Goal: Task Accomplishment & Management: Use online tool/utility

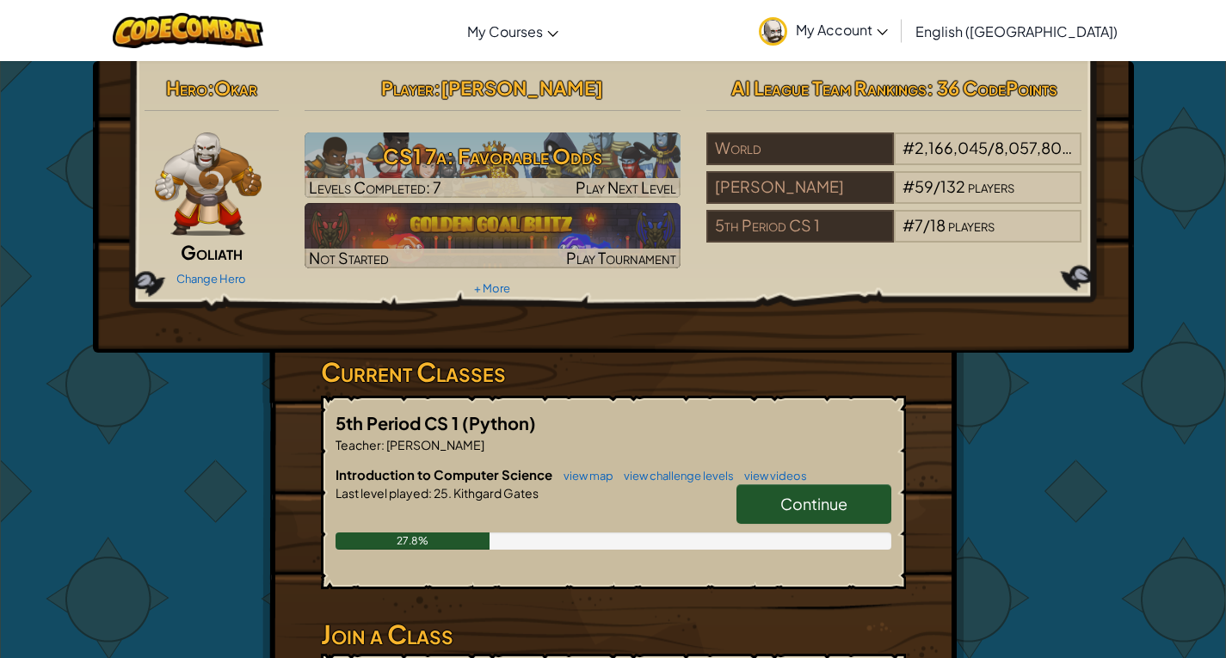
click at [836, 491] on link "Continue" at bounding box center [814, 505] width 155 height 40
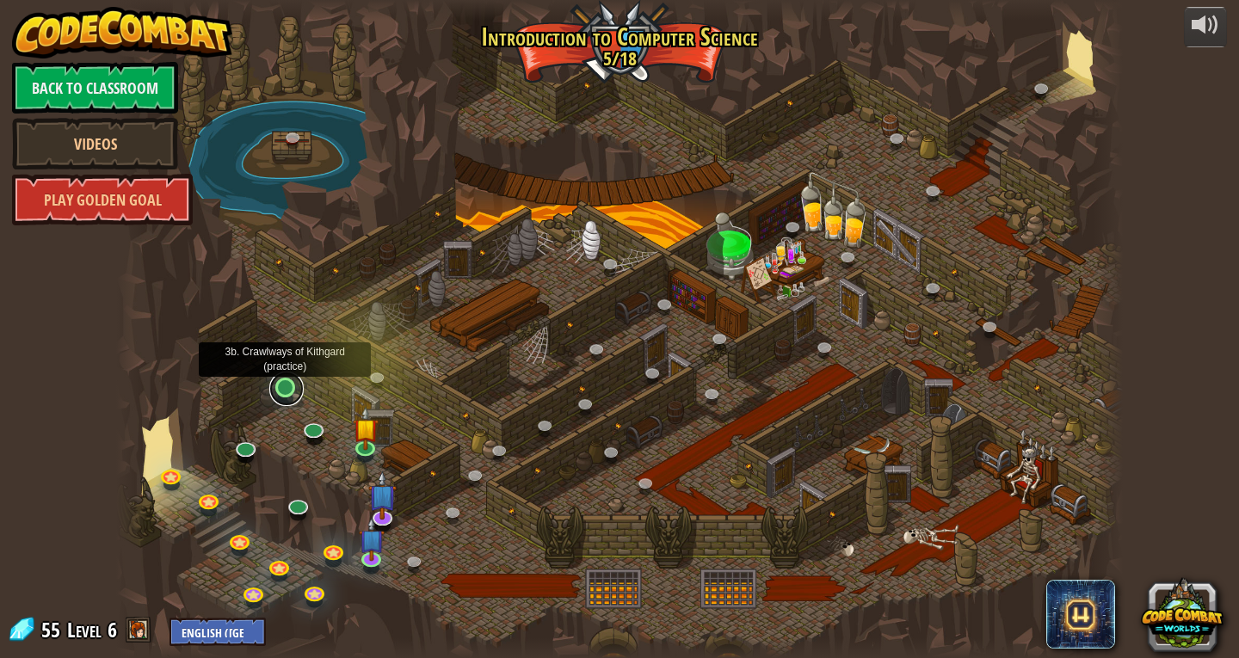
click at [279, 388] on link at bounding box center [286, 389] width 34 height 34
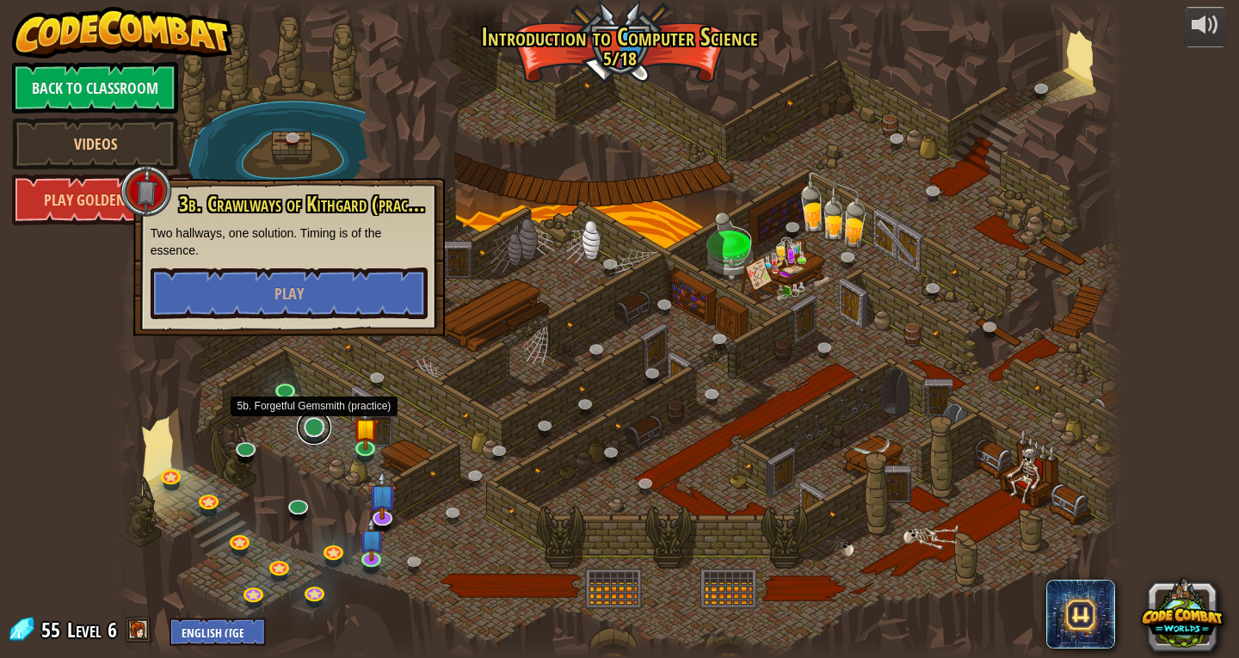
click at [306, 422] on link at bounding box center [314, 428] width 34 height 34
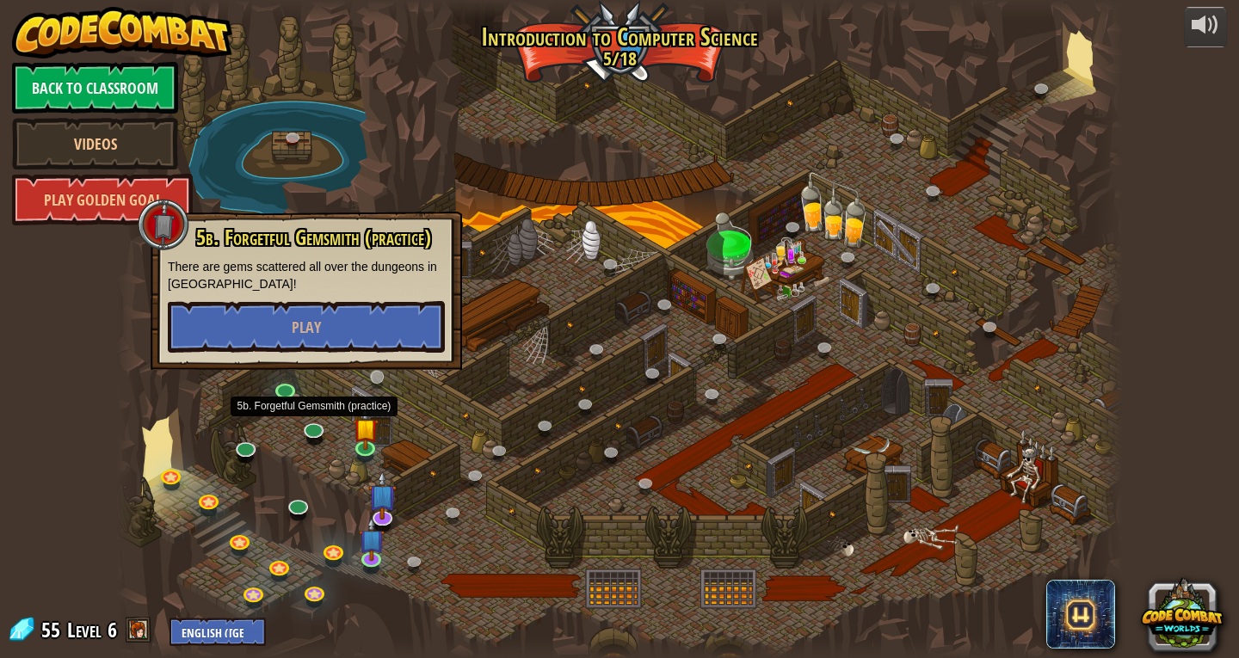
drag, startPoint x: 356, startPoint y: 392, endPoint x: 385, endPoint y: 392, distance: 28.4
click at [356, 392] on div at bounding box center [619, 329] width 1007 height 658
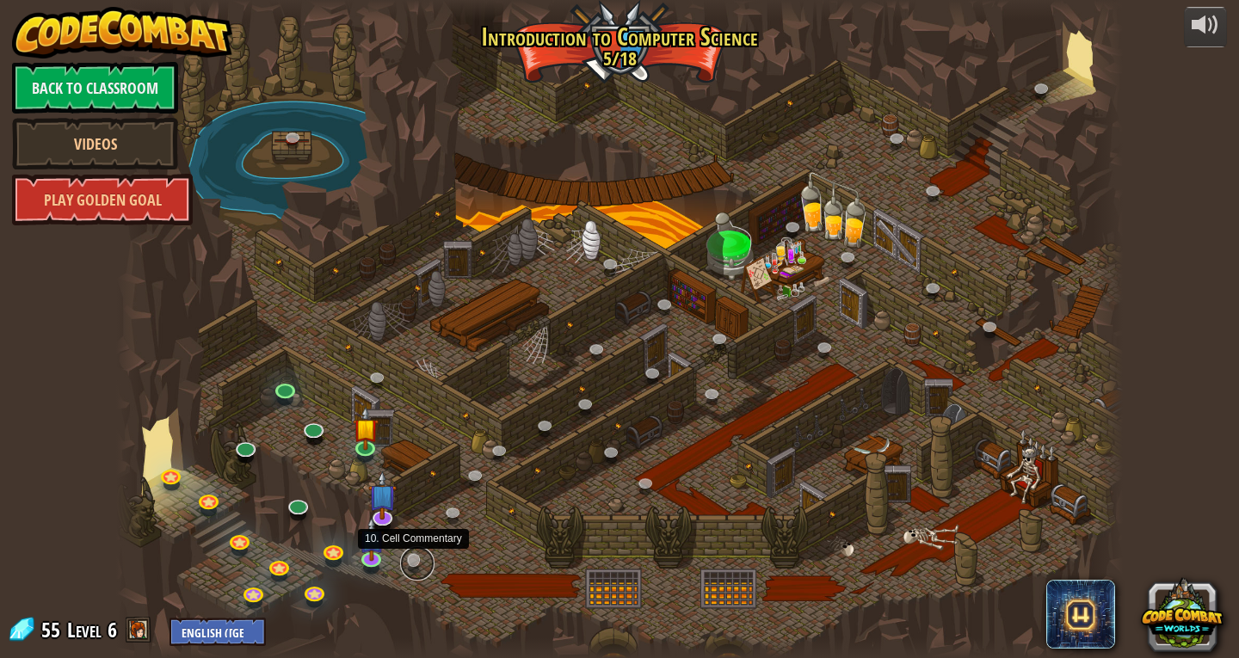
click at [413, 562] on link at bounding box center [417, 564] width 34 height 34
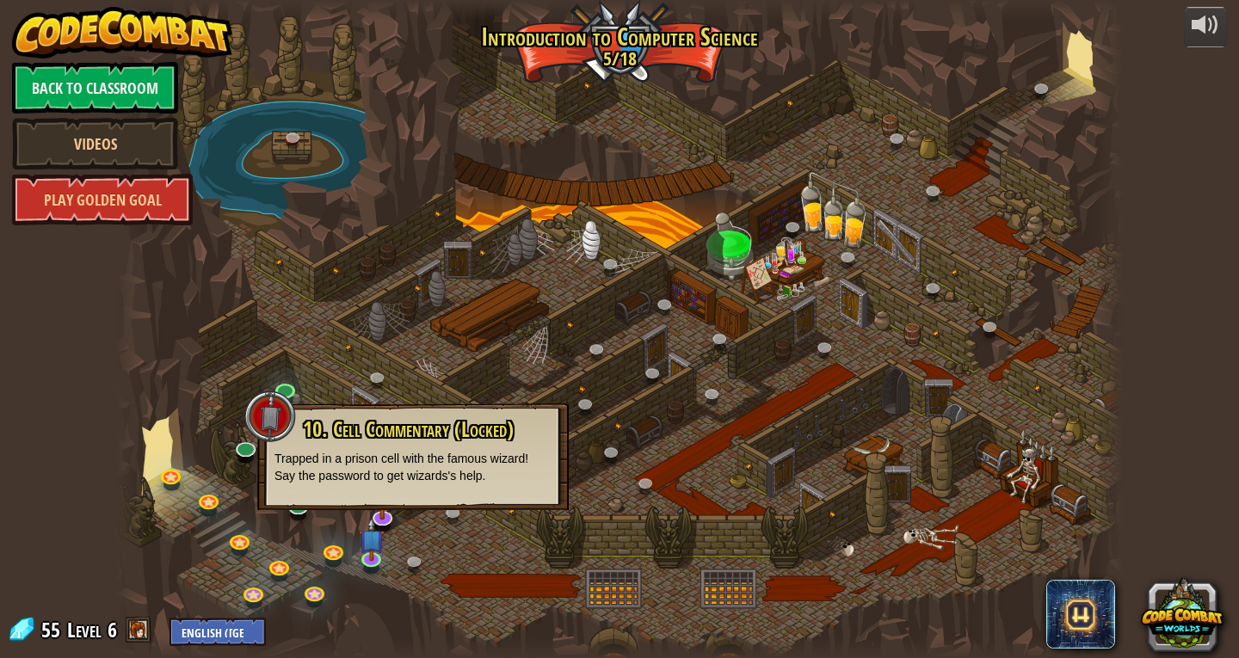
click at [324, 405] on div "10. Cell Commentary (Locked) Trapped in a prison cell with the famous wizard! S…" at bounding box center [413, 457] width 312 height 107
click at [291, 406] on div "10. Cell Commentary (Locked) Trapped in a prison cell with the famous wizard! S…" at bounding box center [413, 457] width 312 height 107
click at [269, 434] on div at bounding box center [270, 417] width 52 height 52
click at [244, 468] on div at bounding box center [619, 329] width 1007 height 658
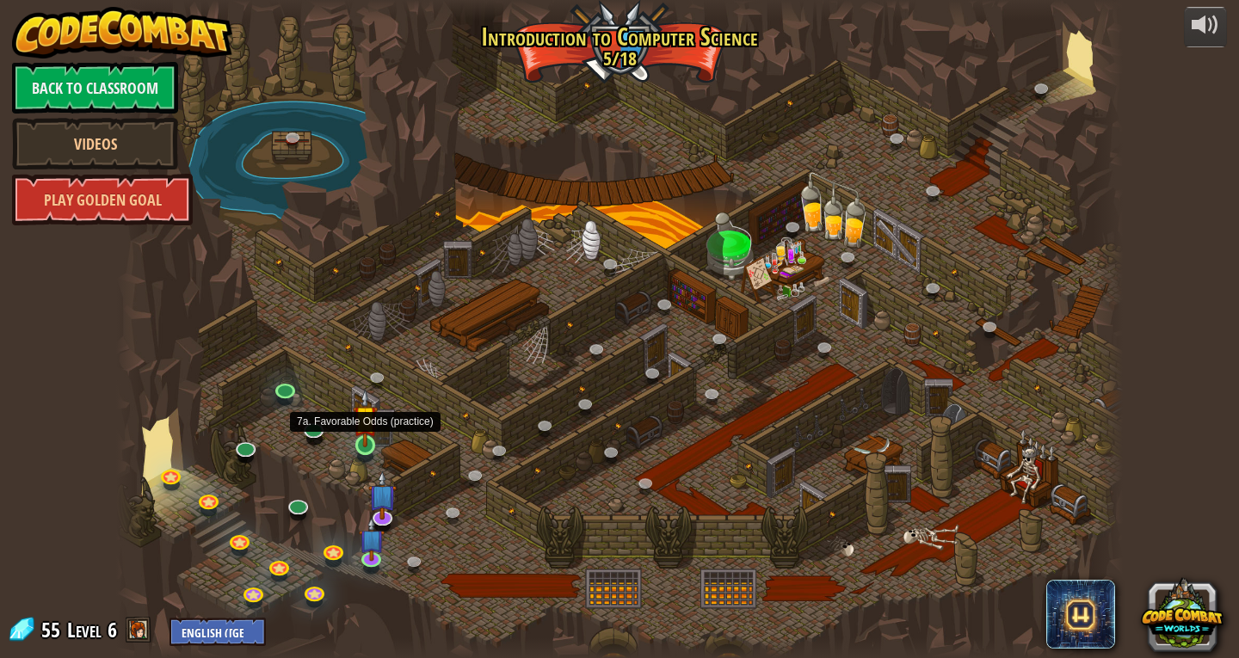
click at [359, 445] on img at bounding box center [366, 418] width 26 height 59
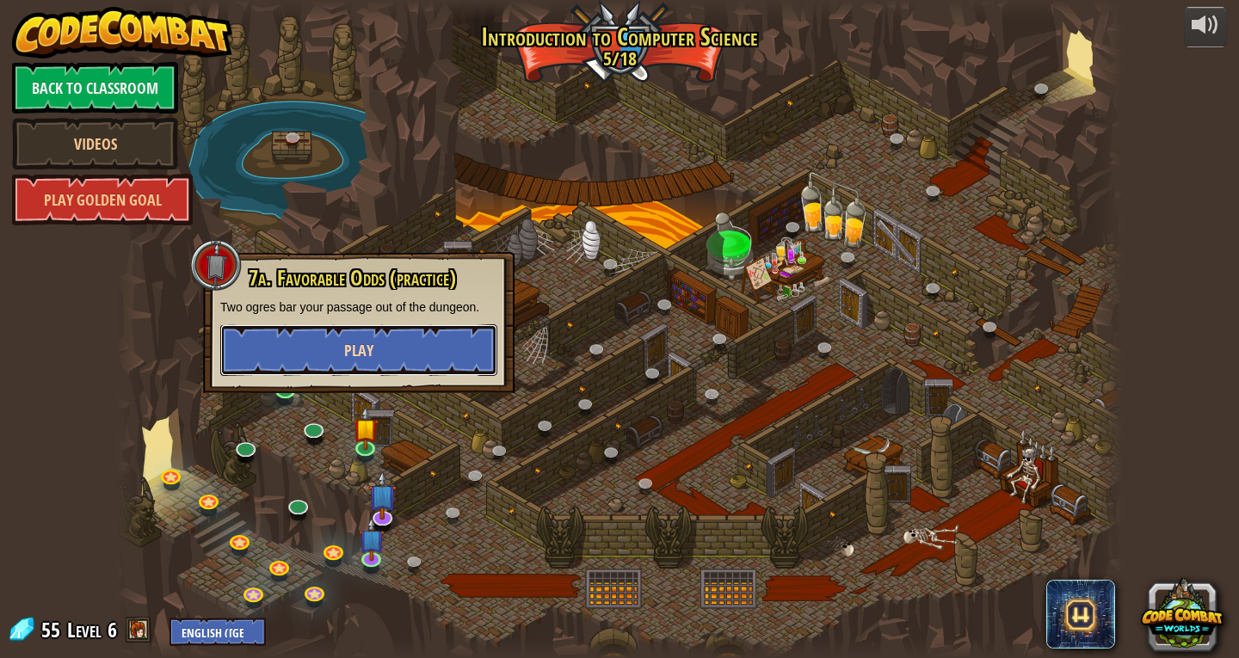
click at [326, 370] on button "Play" at bounding box center [358, 350] width 277 height 52
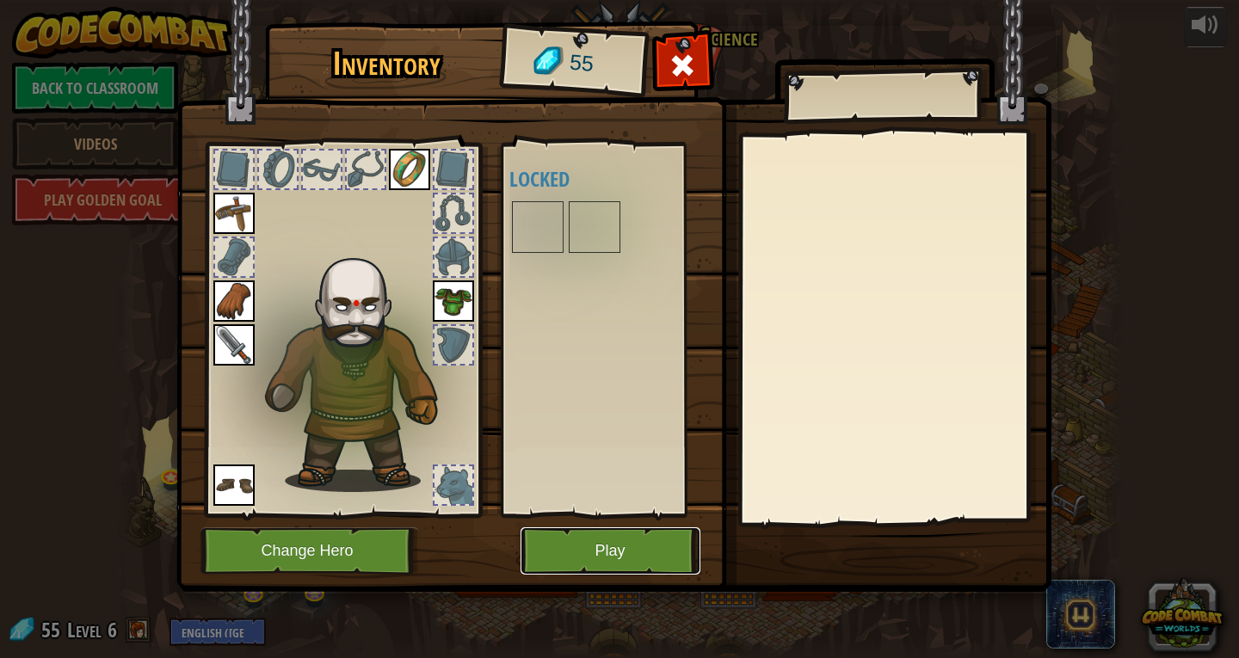
click at [621, 528] on button "Play" at bounding box center [611, 551] width 180 height 47
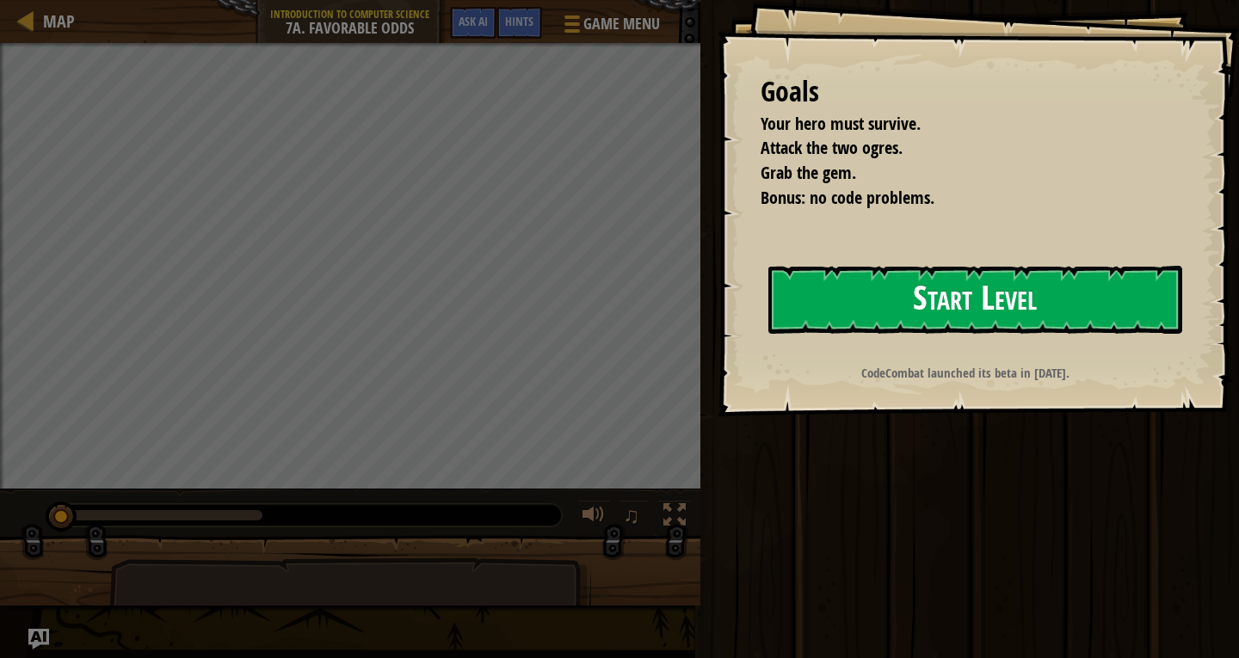
click at [1090, 300] on button "Start Level" at bounding box center [976, 300] width 414 height 68
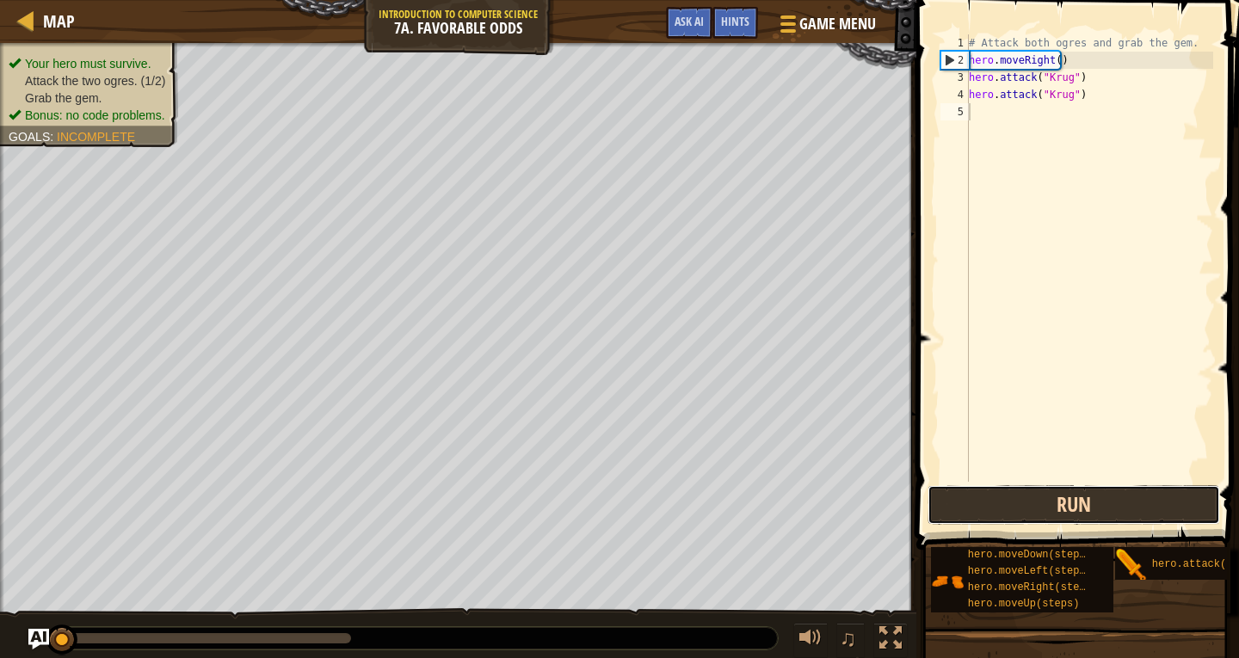
click at [1005, 522] on button "Run" at bounding box center [1074, 505] width 293 height 40
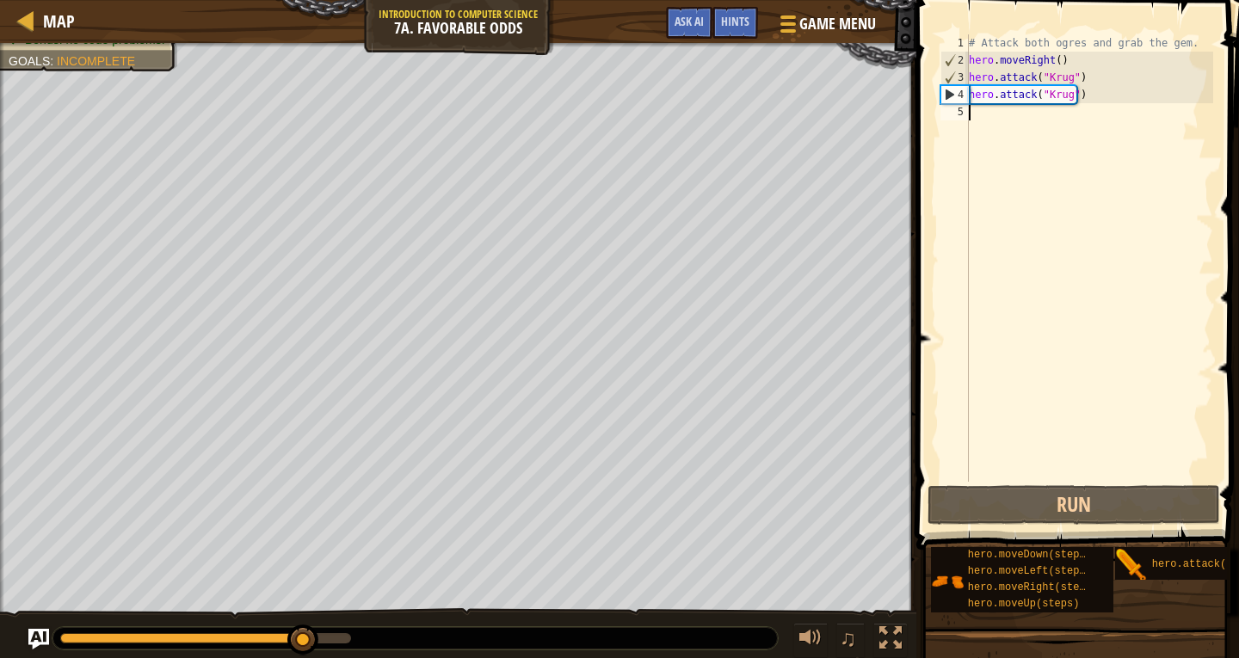
type textarea "h"
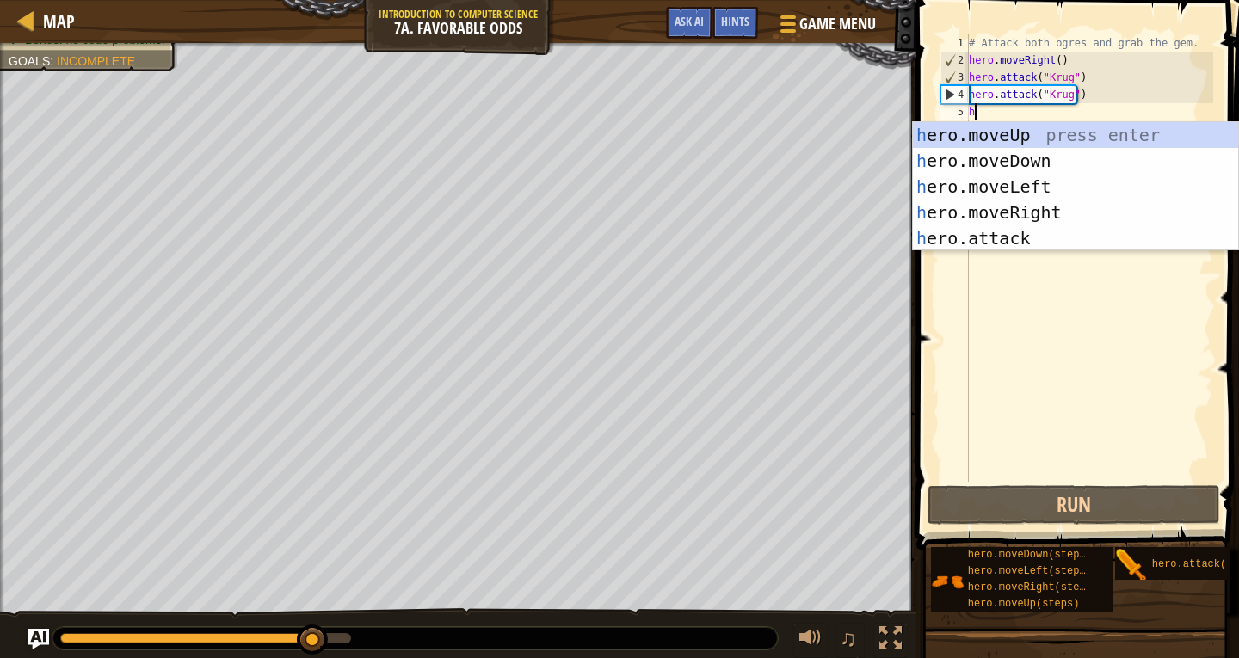
scroll to position [8, 0]
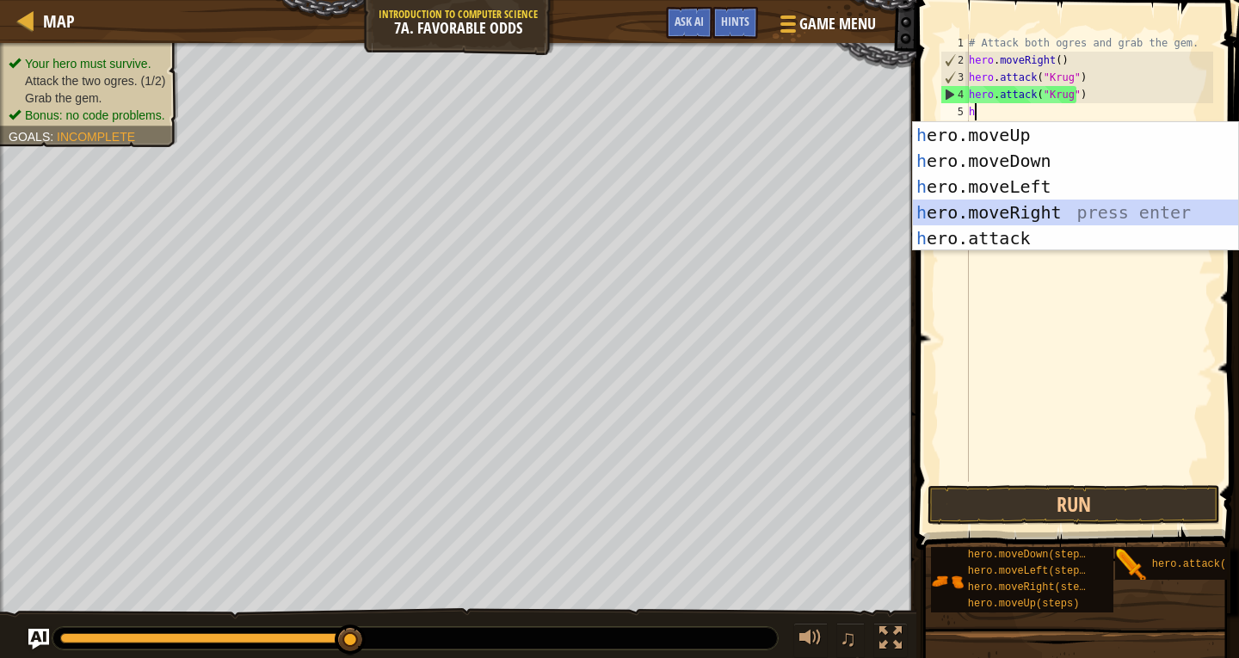
click at [1045, 210] on div "h ero.moveUp press enter h ero.moveDown press enter h ero.moveLeft press enter …" at bounding box center [1075, 212] width 325 height 181
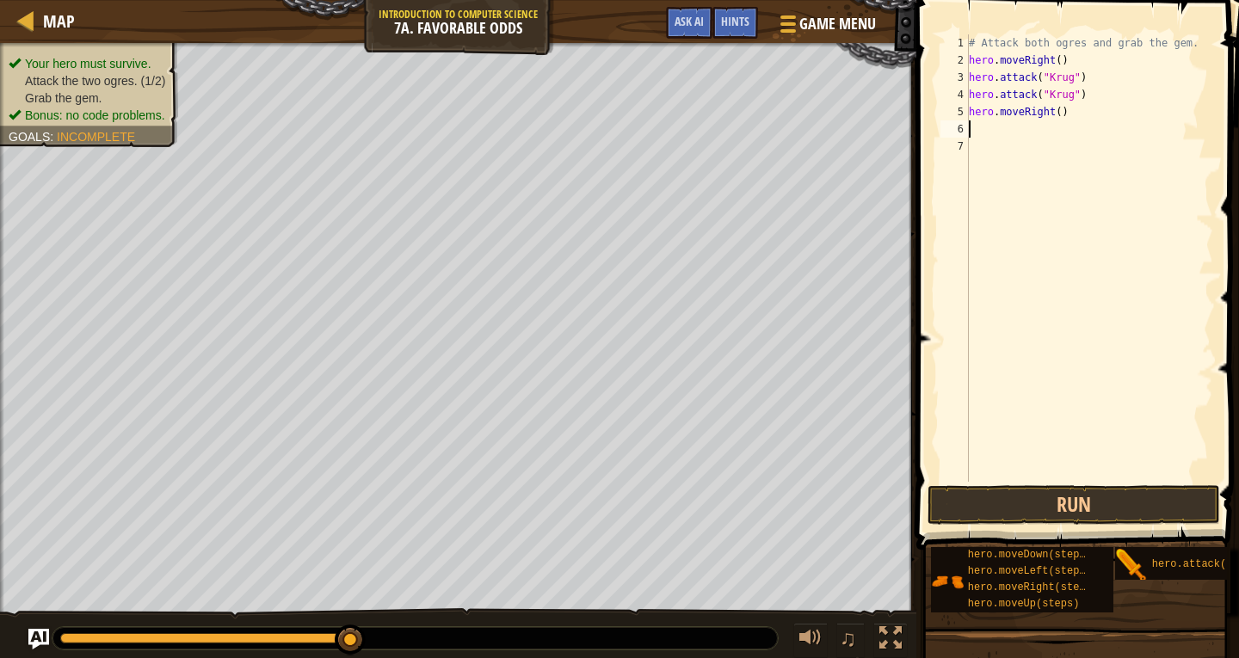
type textarea "h"
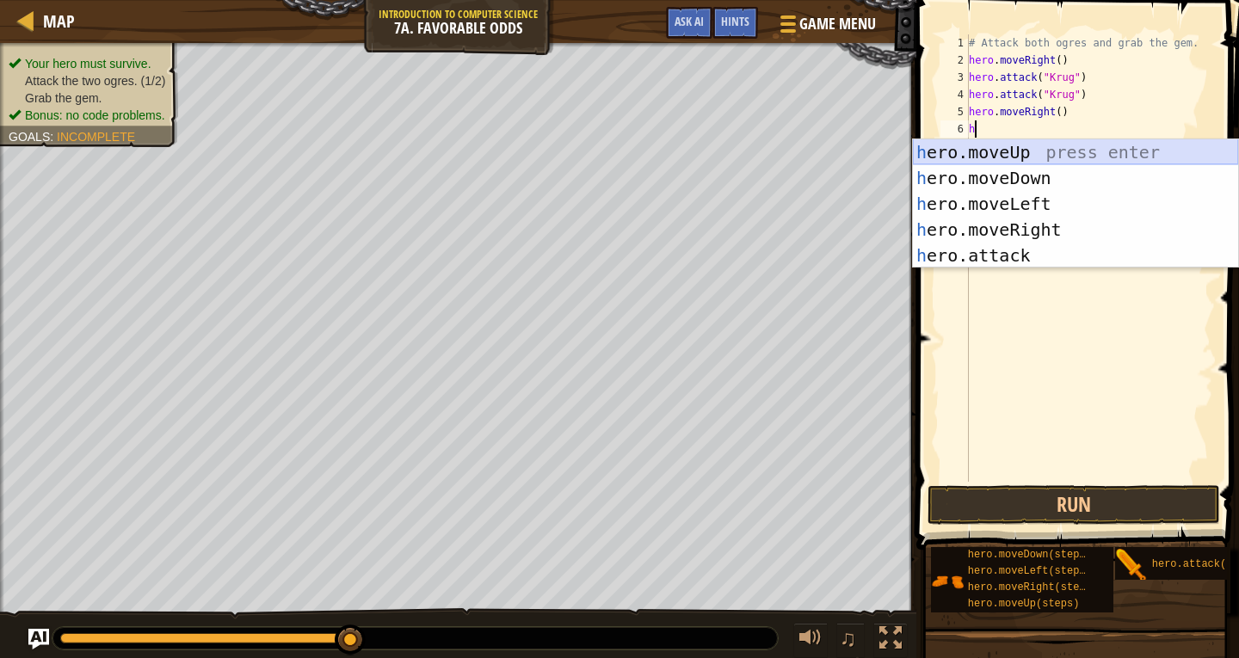
click at [1002, 148] on div "h ero.moveUp press enter h ero.moveDown press enter h ero.moveLeft press enter …" at bounding box center [1075, 229] width 325 height 181
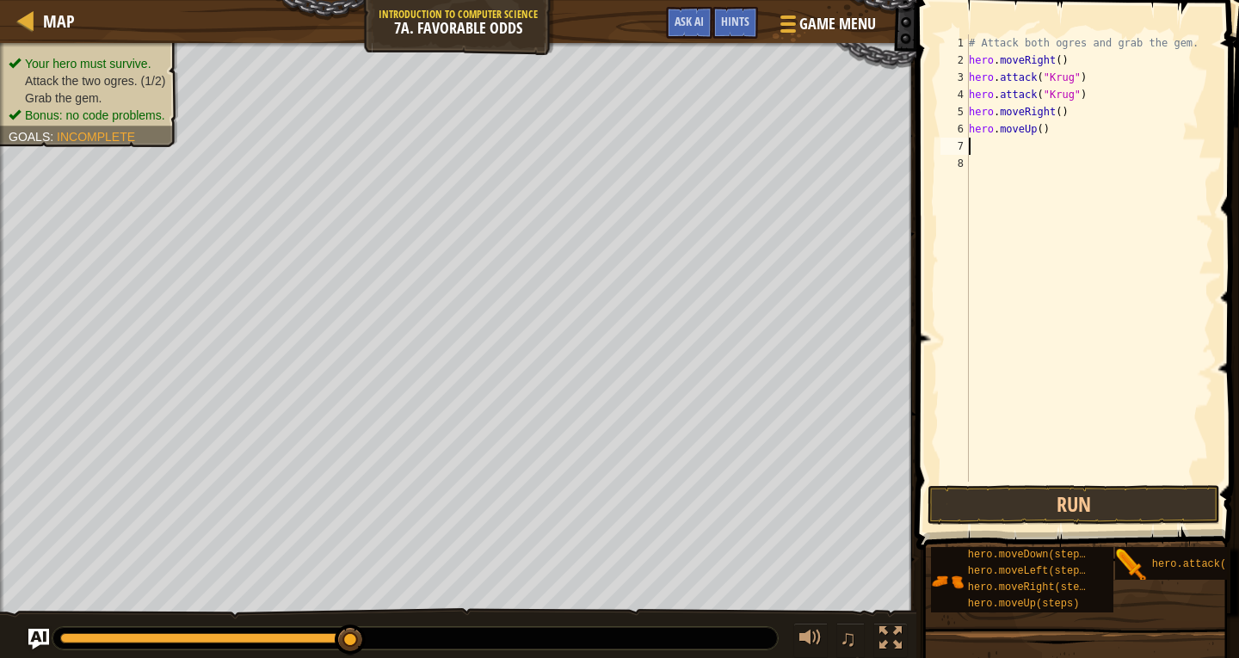
type textarea "h"
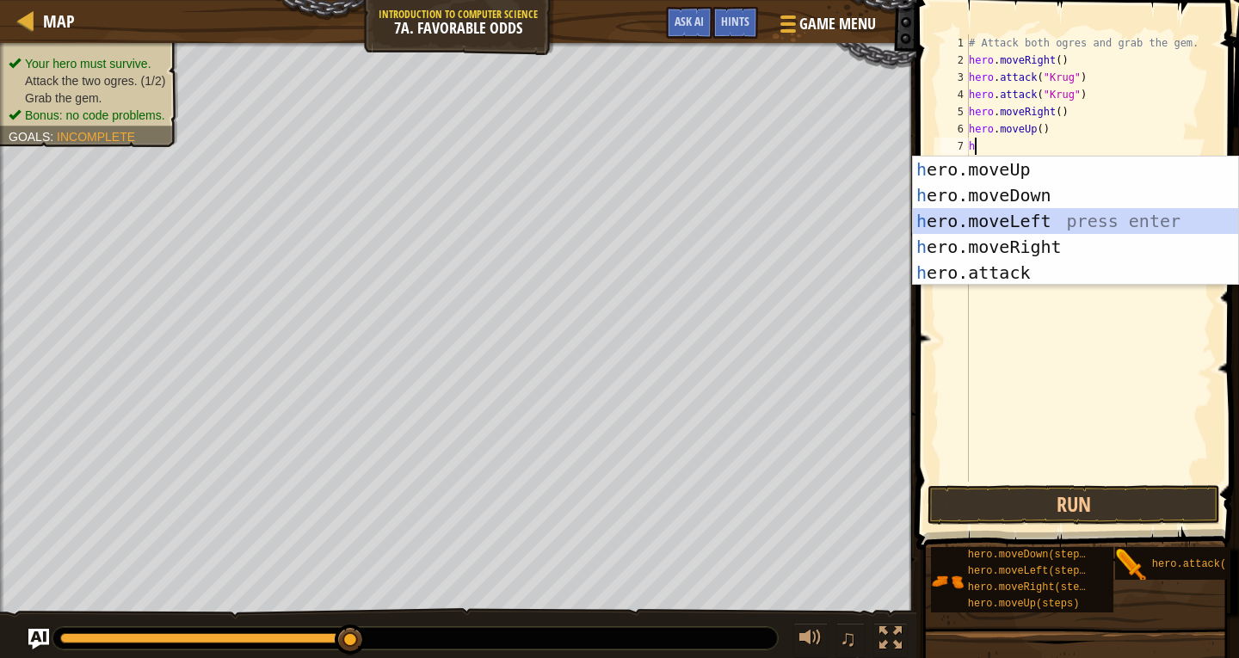
click at [1022, 225] on div "h ero.moveUp press enter h ero.moveDown press enter h ero.moveLeft press enter …" at bounding box center [1075, 247] width 325 height 181
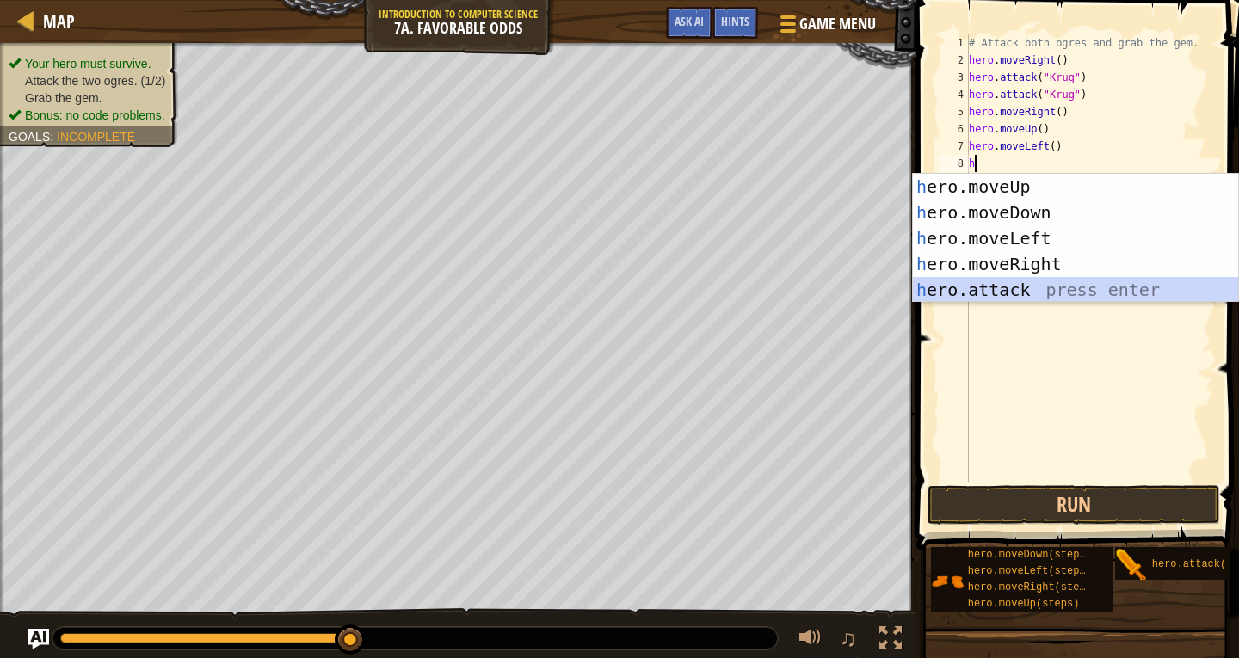
click at [1010, 279] on div "h ero.moveUp press enter h ero.moveDown press enter h ero.moveLeft press enter …" at bounding box center [1075, 264] width 325 height 181
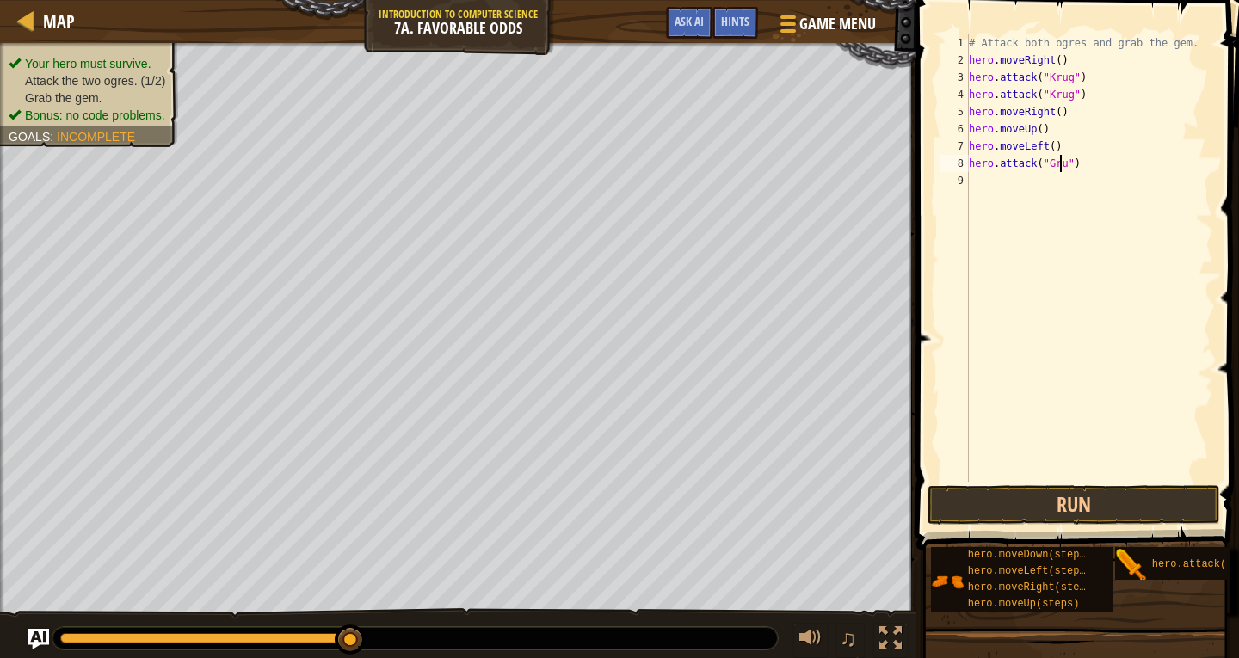
scroll to position [8, 8]
type textarea "hero.attack("Grump")"
click at [976, 183] on div "# Attack both ogres and grab the gem. hero . moveRight ( ) hero . attack ( "[PE…" at bounding box center [1090, 275] width 248 height 482
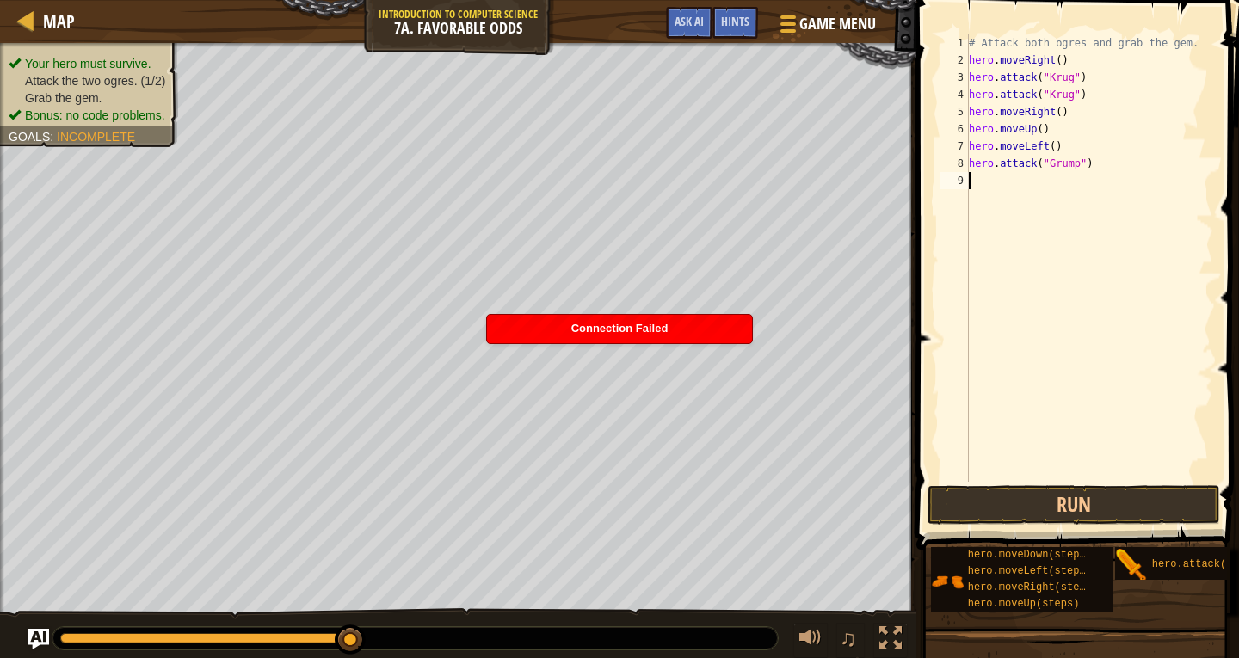
scroll to position [8, 0]
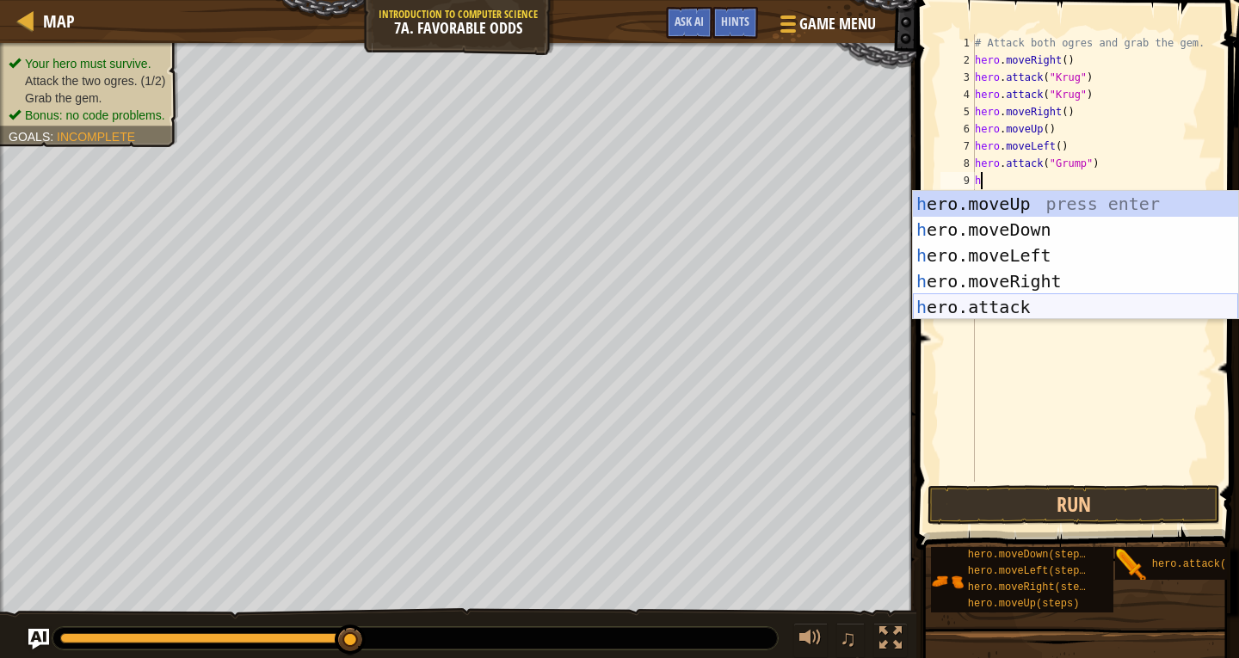
click at [989, 301] on div "h ero.moveUp press enter h ero.moveDown press enter h ero.moveLeft press enter …" at bounding box center [1075, 281] width 325 height 181
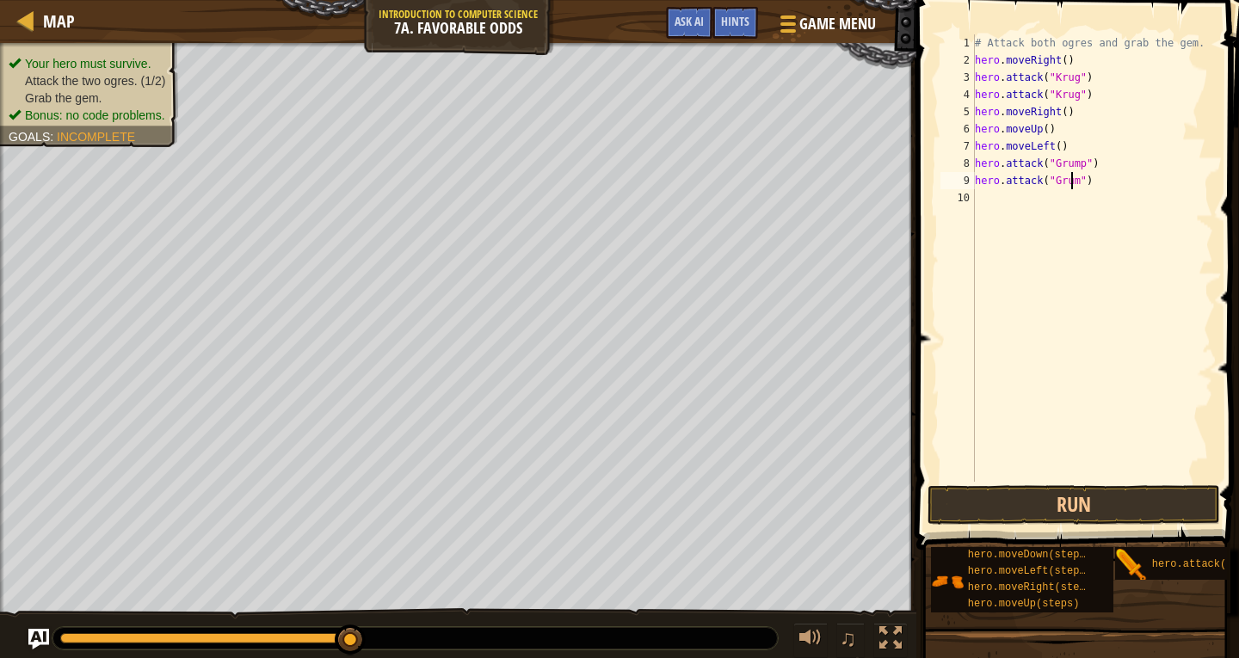
scroll to position [8, 9]
type textarea "hero.attack("Grump")"
click at [1121, 512] on button "Run" at bounding box center [1074, 505] width 293 height 40
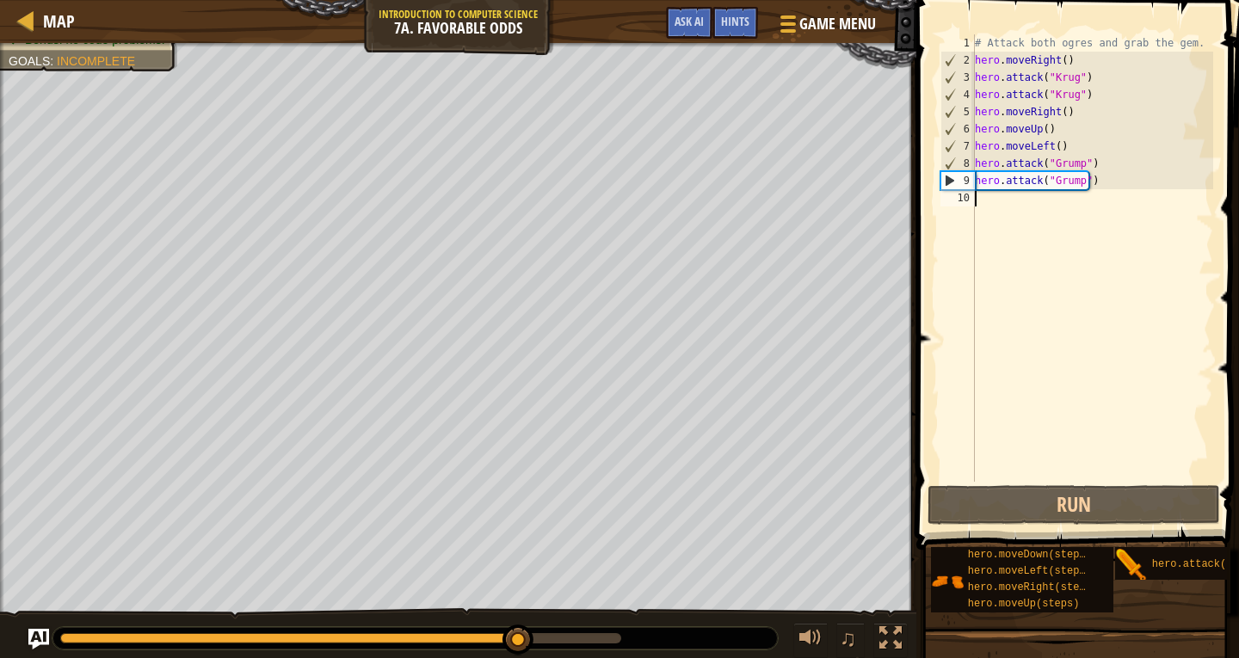
click at [986, 200] on div "# Attack both ogres and grab the gem. hero . moveRight ( ) hero . attack ( "[PE…" at bounding box center [1093, 275] width 243 height 482
type textarea "h"
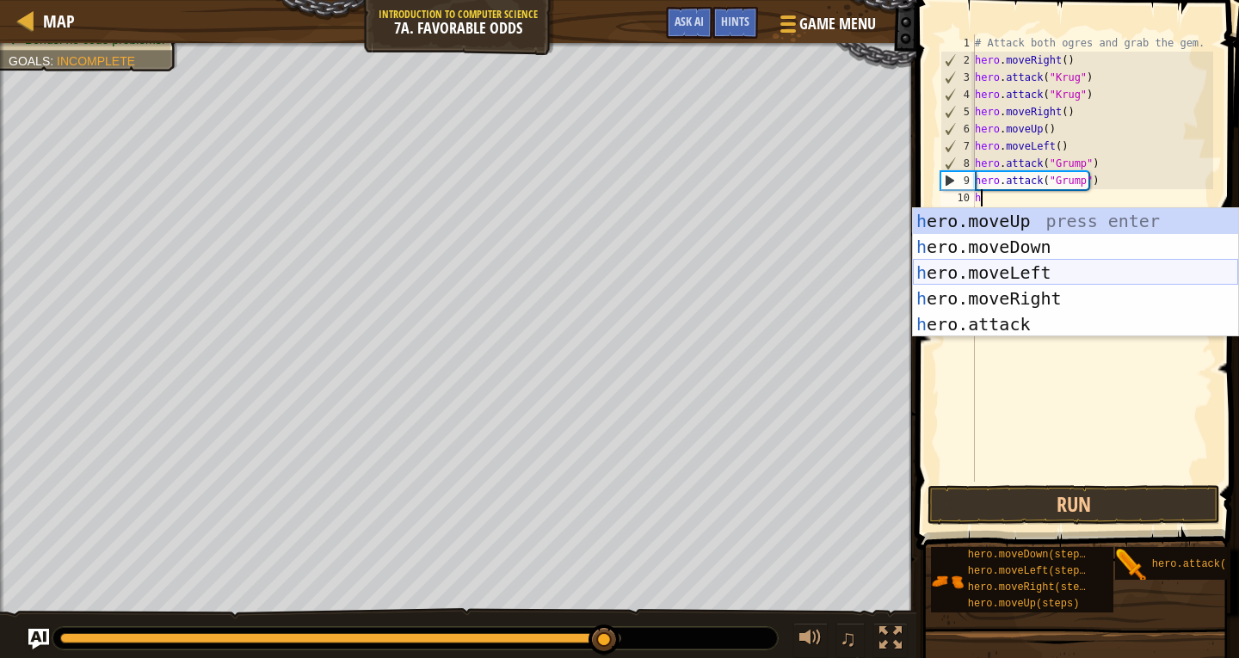
click at [1004, 260] on div "h ero.moveUp press enter h ero.moveDown press enter h ero.moveLeft press enter …" at bounding box center [1075, 298] width 325 height 181
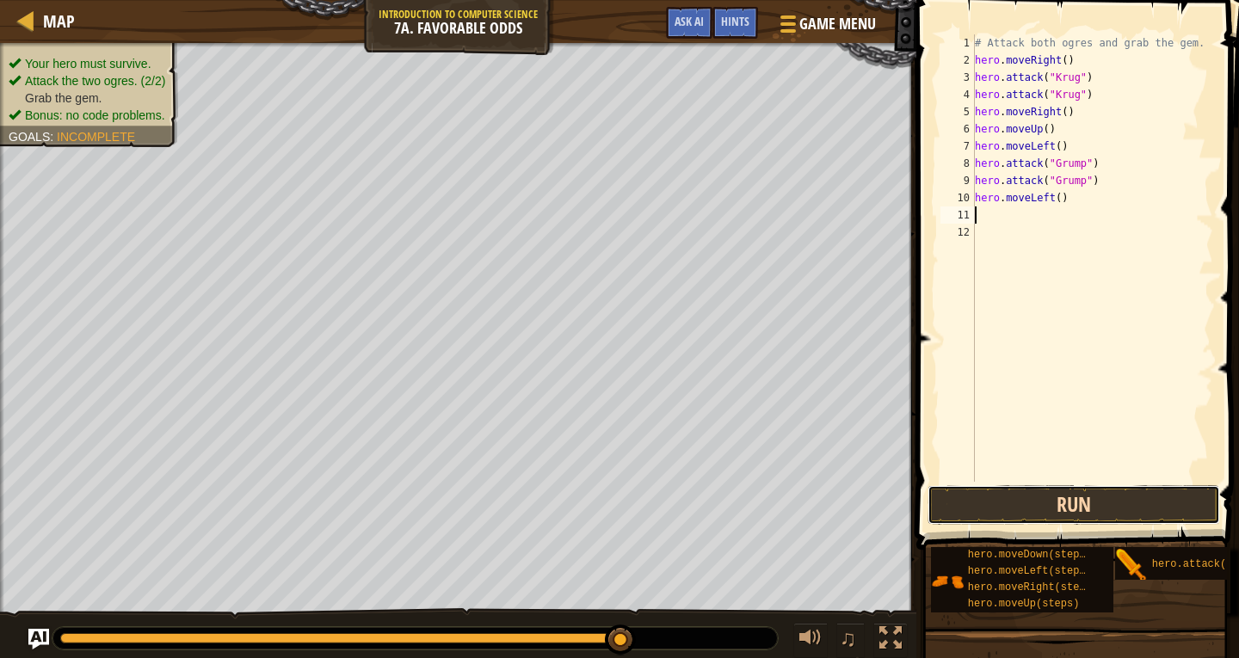
click at [1035, 497] on button "Run" at bounding box center [1074, 505] width 293 height 40
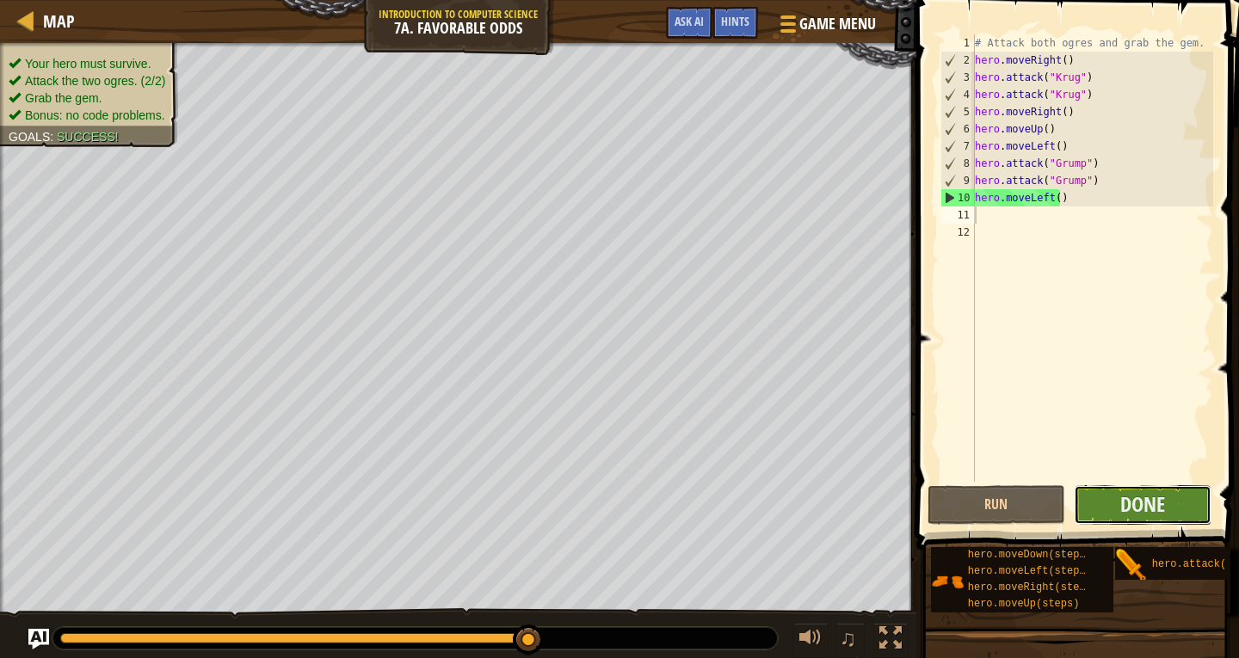
click at [1118, 509] on button "Done" at bounding box center [1143, 505] width 138 height 40
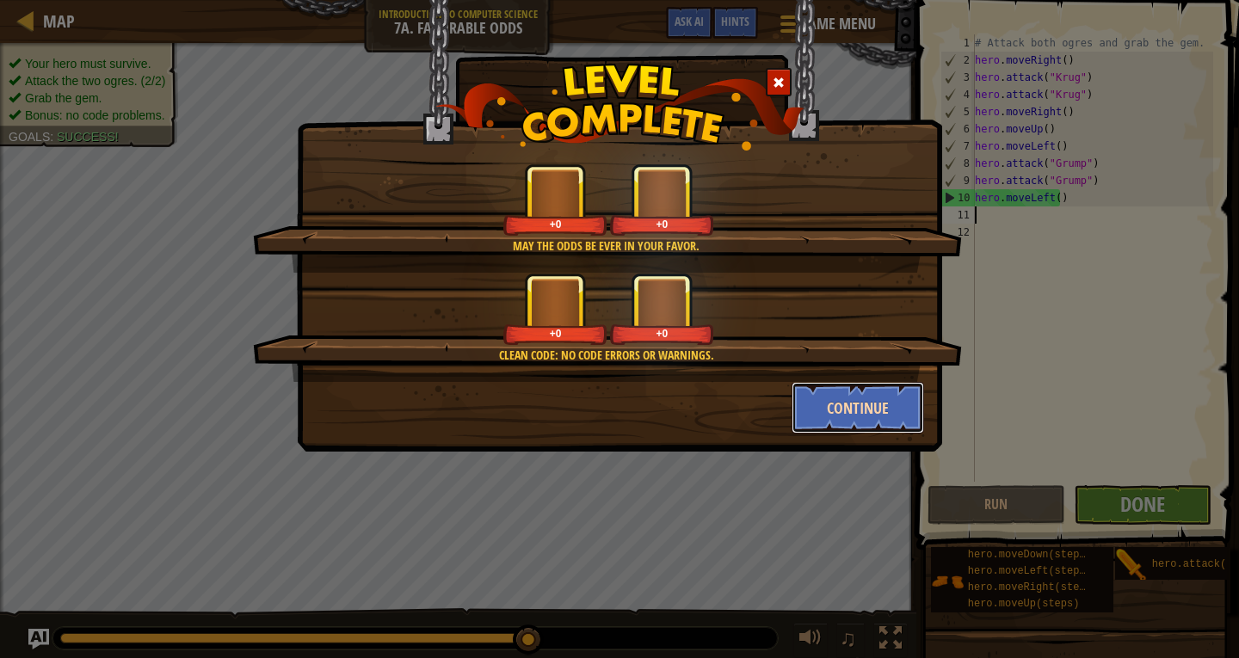
click at [856, 385] on button "Continue" at bounding box center [858, 408] width 133 height 52
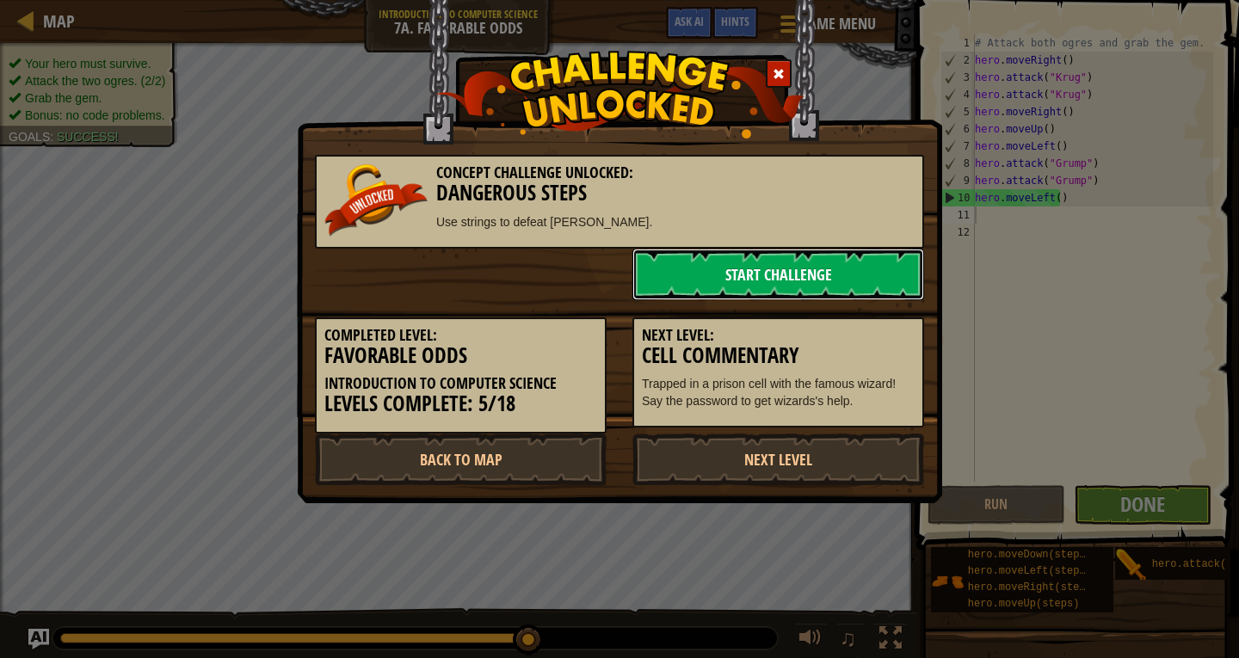
click at [819, 278] on link "Start Challenge" at bounding box center [779, 275] width 292 height 52
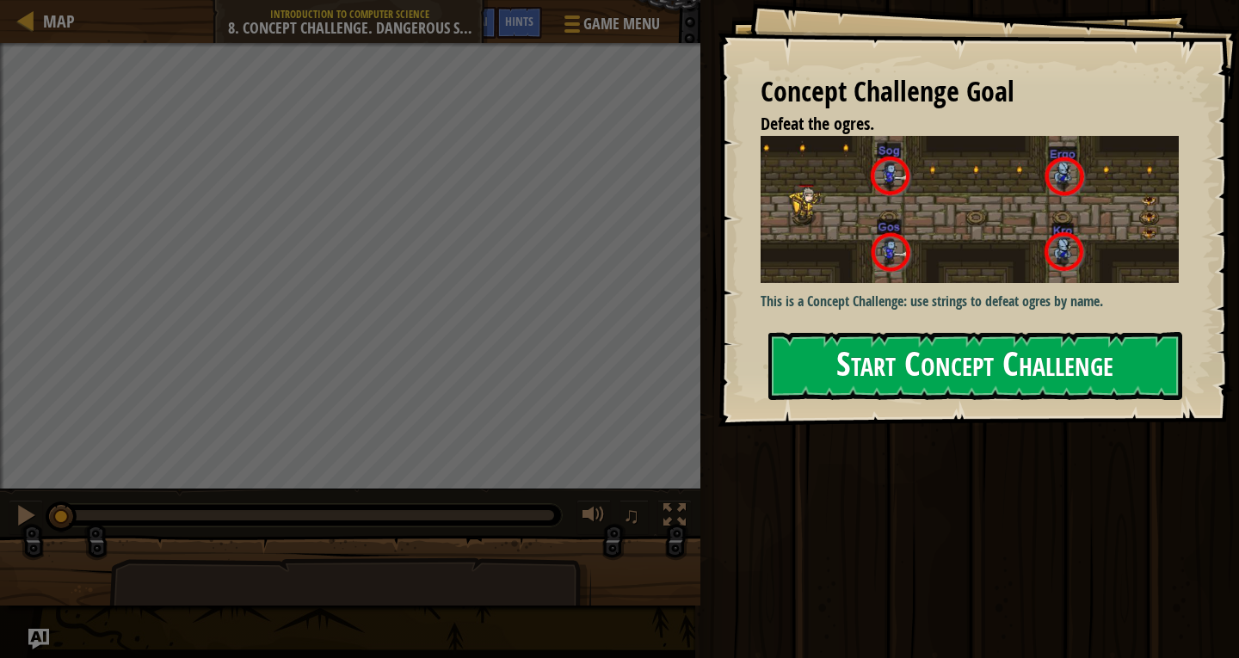
click at [818, 387] on button "Start Concept Challenge" at bounding box center [976, 366] width 414 height 68
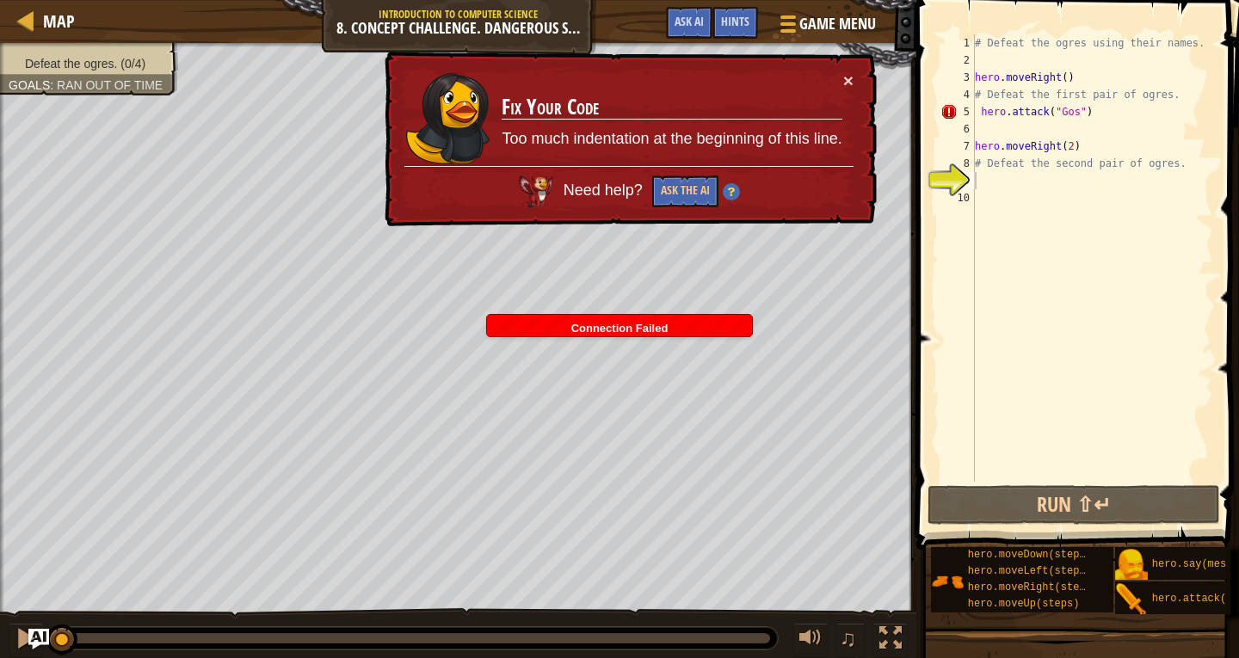
click at [842, 75] on td "Fix Your Code Too much indentation at the beginning of this line." at bounding box center [672, 118] width 342 height 95
click at [843, 71] on div "× Fix Your Code Too much indentation at the beginning of this line. Need help? …" at bounding box center [629, 138] width 498 height 183
click at [852, 75] on button "×" at bounding box center [849, 84] width 11 height 18
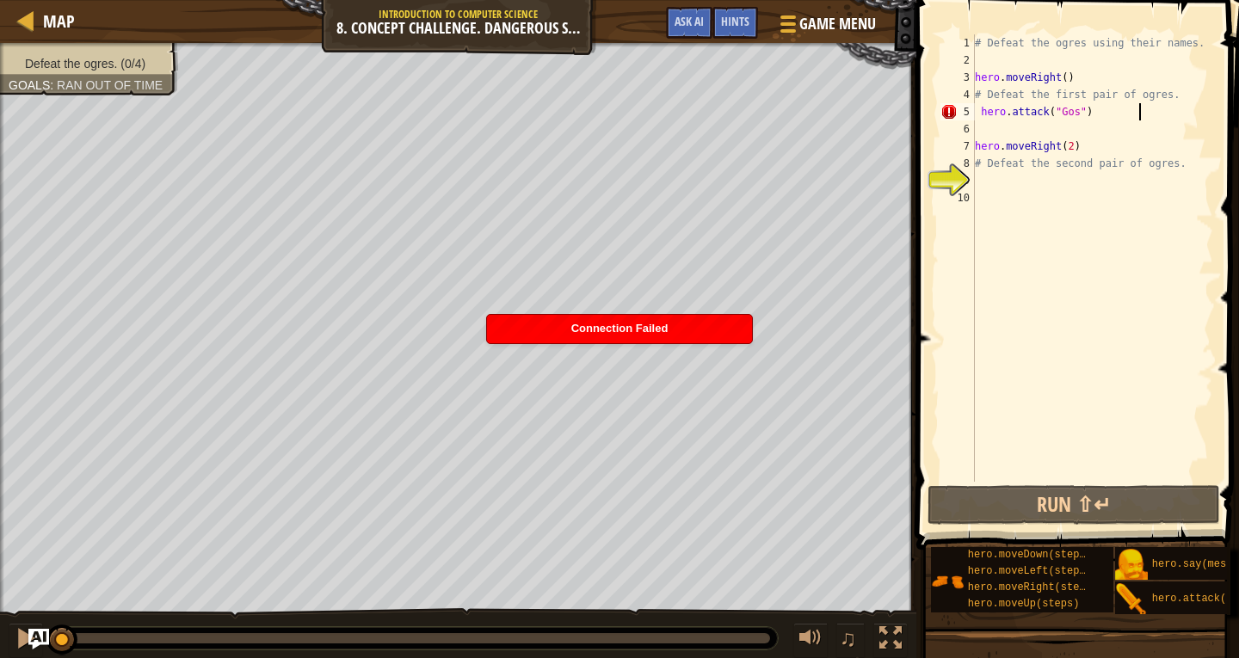
click at [1138, 110] on div "# Defeat the ogres using their names. hero . moveRight ( ) # Defeat the first p…" at bounding box center [1093, 275] width 242 height 482
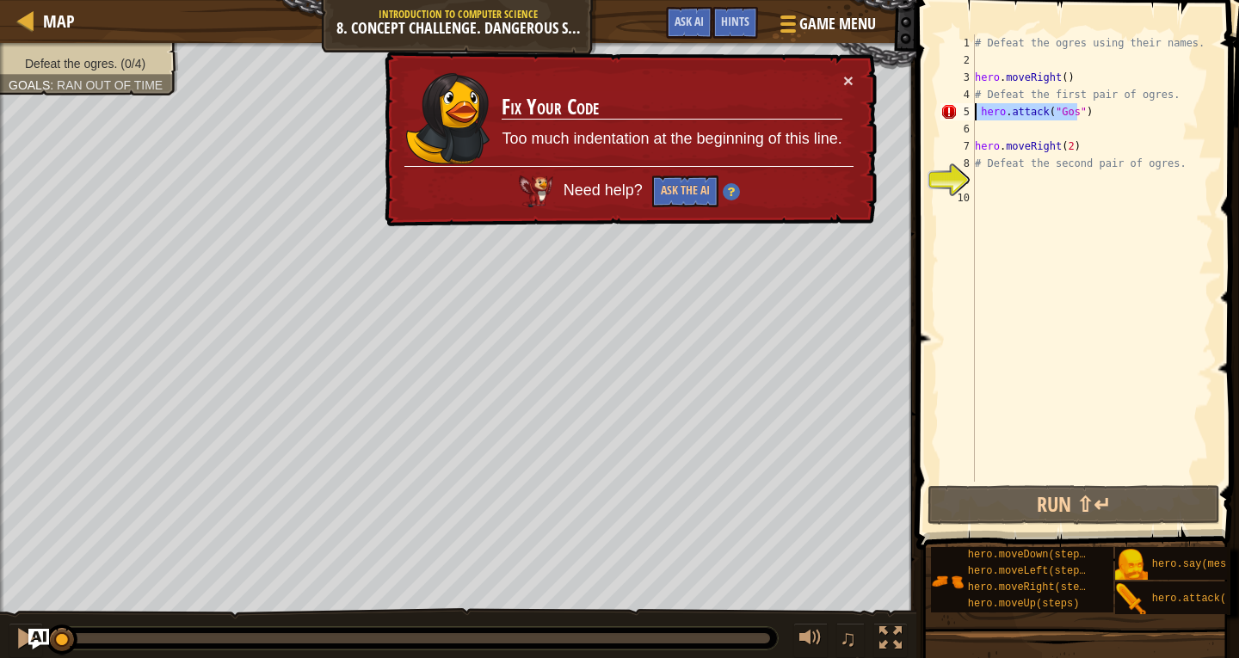
drag, startPoint x: 1079, startPoint y: 114, endPoint x: 969, endPoint y: 114, distance: 110.2
click at [969, 114] on div "hero.attack("Gos") 1 2 3 4 5 6 7 8 9 10 # Defeat the ogres using their names. h…" at bounding box center [1075, 258] width 276 height 448
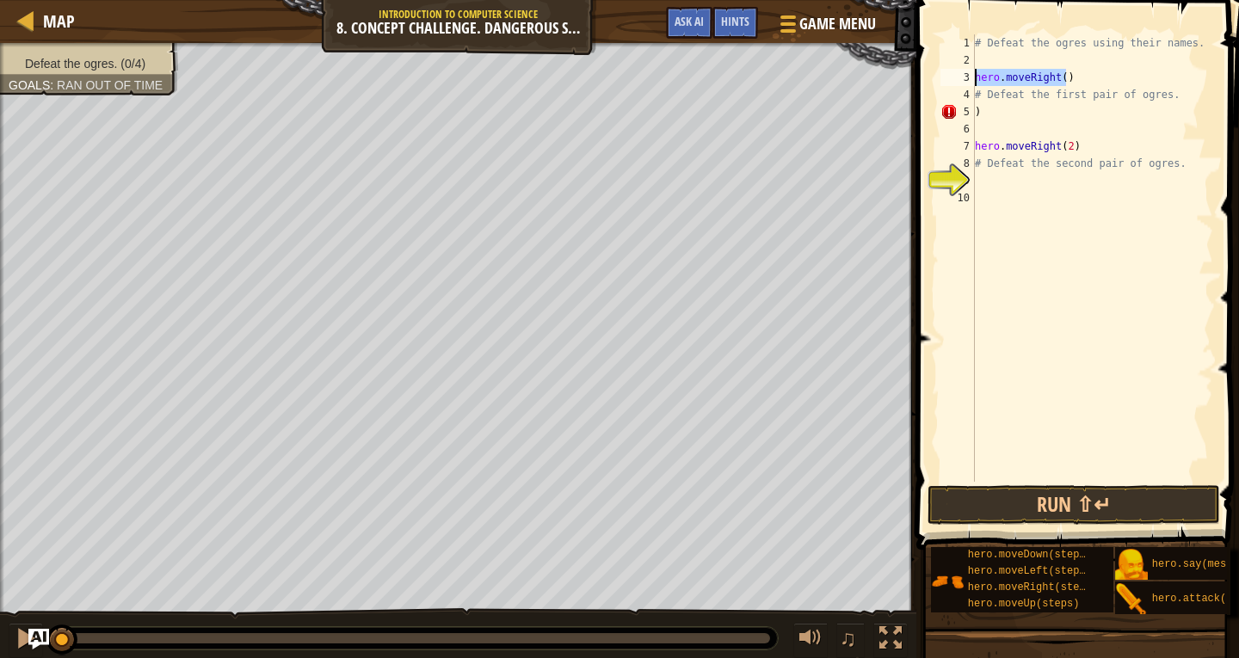
drag, startPoint x: 1073, startPoint y: 74, endPoint x: 942, endPoint y: 81, distance: 131.0
click at [942, 81] on div ") 1 2 3 4 5 6 7 8 9 10 # Defeat the ogres using their names. hero . moveRight (…" at bounding box center [1075, 258] width 276 height 448
type textarea "hero.moveRight()"
drag, startPoint x: 1070, startPoint y: 152, endPoint x: 948, endPoint y: 150, distance: 121.4
click at [948, 150] on div "1 2 3 4 5 6 7 8 9 10 # Defeat the ogres using their names. # Defeat the first p…" at bounding box center [1075, 258] width 276 height 448
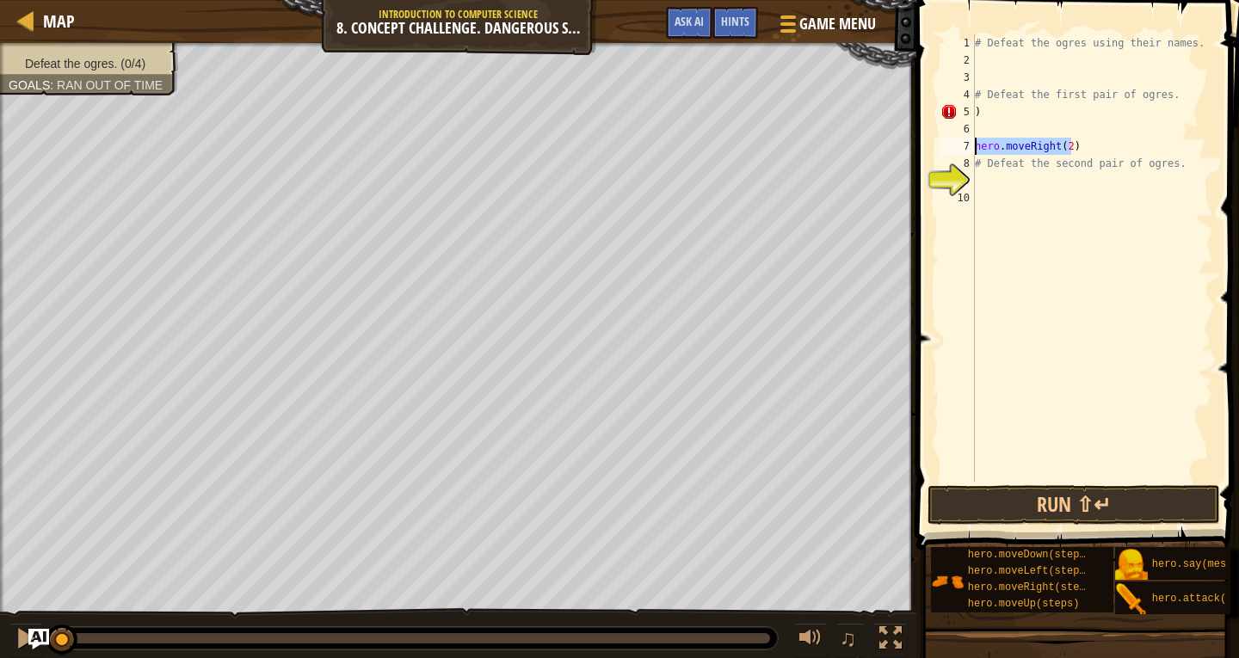
type textarea "hero.moveRight(2)"
drag, startPoint x: 1157, startPoint y: 170, endPoint x: 968, endPoint y: 159, distance: 188.8
click at [968, 159] on div ". 1 2 3 4 5 6 7 8 9 10 # Defeat the ogres using their names. # Defeat the first…" at bounding box center [1075, 258] width 276 height 448
drag, startPoint x: 1175, startPoint y: 114, endPoint x: 1139, endPoint y: 95, distance: 40.5
click at [1121, 99] on div "# Defeat the ogres using their names. # Defeat the first pair of ogres. ) ." at bounding box center [1093, 275] width 242 height 482
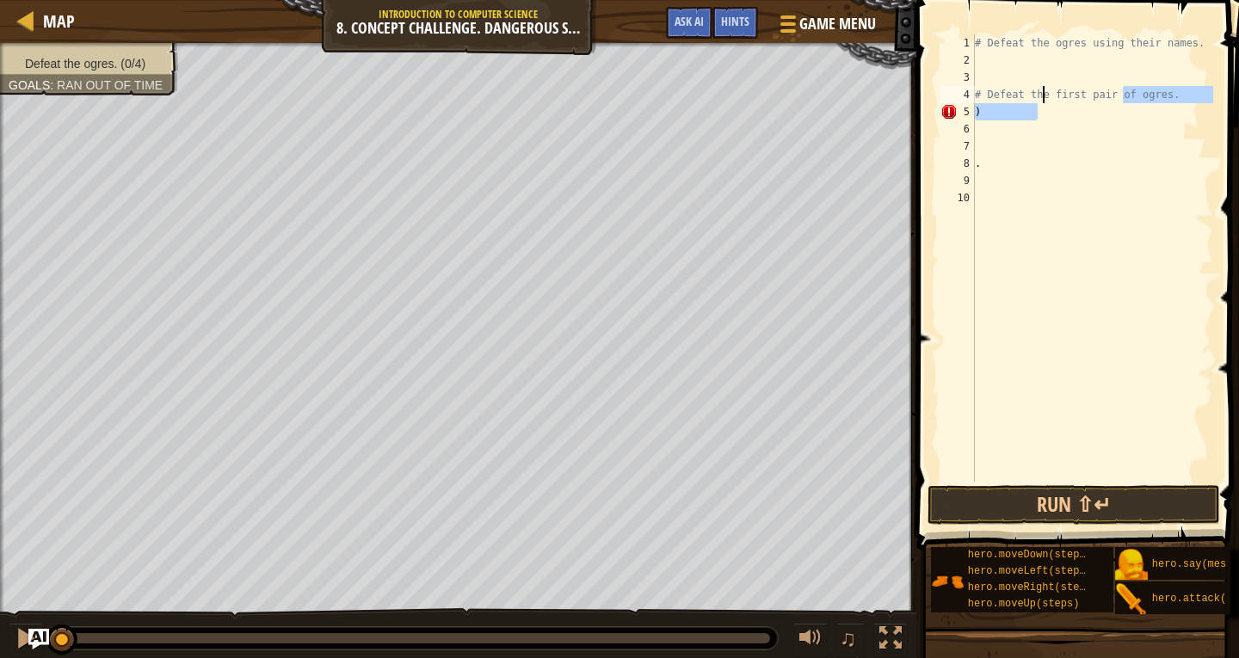
type textarea "# Defeat the first pair of"
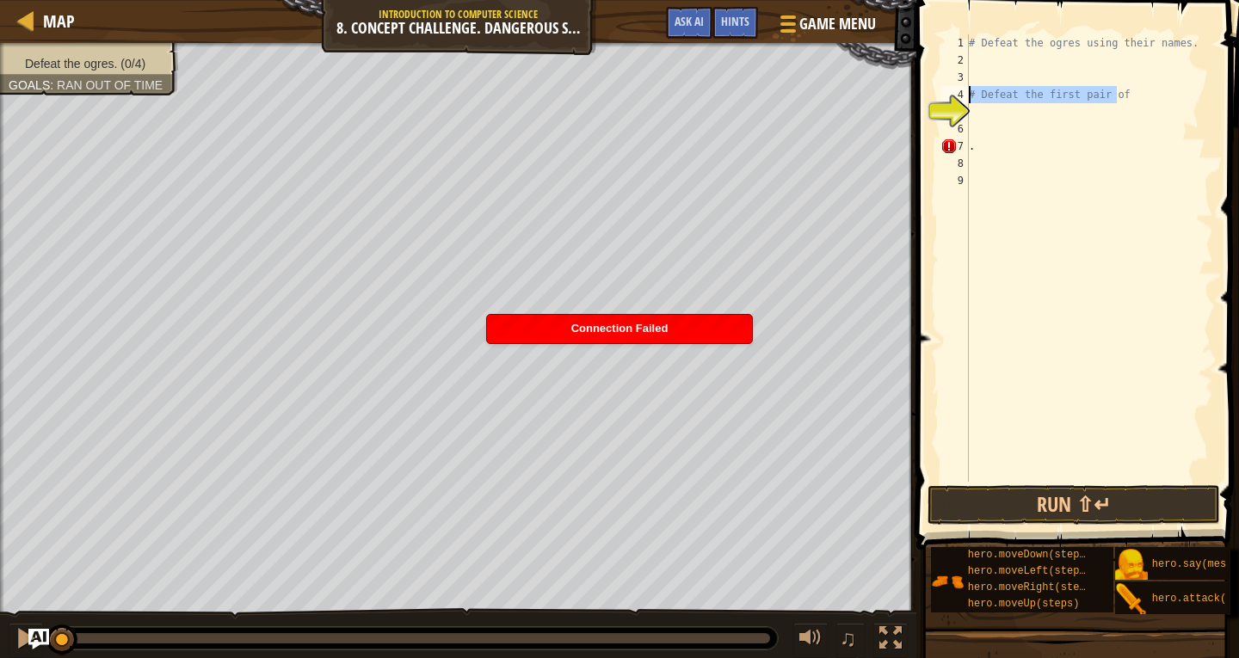
drag, startPoint x: 1116, startPoint y: 95, endPoint x: 954, endPoint y: 98, distance: 162.7
click at [954, 98] on div "# Defeat the first pair of 1 2 3 4 5 6 7 8 9 # Defeat the ogres using their nam…" at bounding box center [1075, 258] width 276 height 448
drag, startPoint x: 1180, startPoint y: 43, endPoint x: 1058, endPoint y: 50, distance: 122.4
click at [1035, 55] on div "# Defeat the ogres using their names. ." at bounding box center [1090, 275] width 248 height 482
type textarea "# Defeat the ogres using their names."
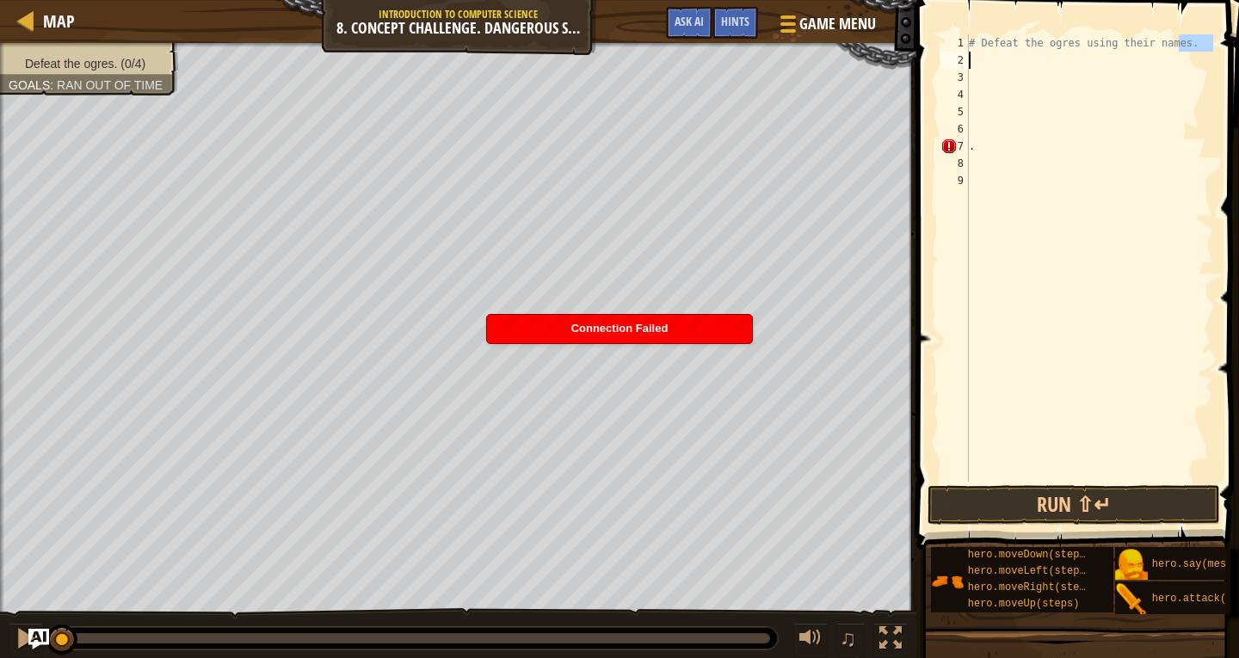
click at [1167, 68] on div "# Defeat the ogres using their names. ." at bounding box center [1090, 258] width 248 height 448
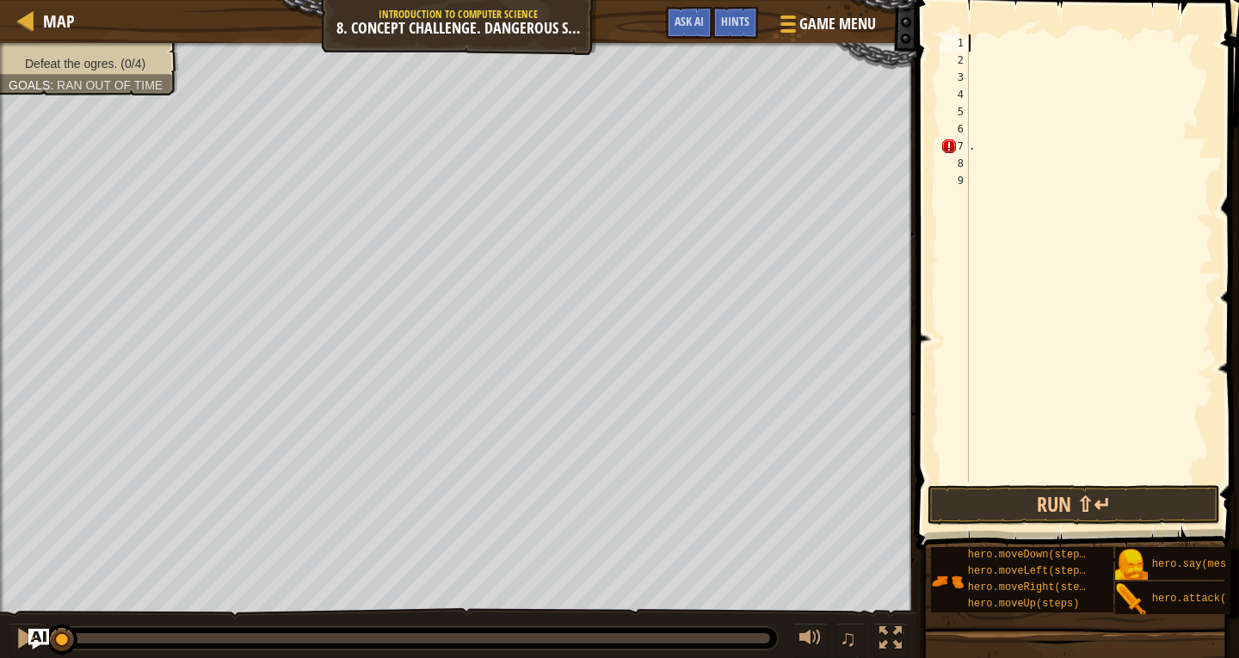
drag, startPoint x: 1185, startPoint y: 43, endPoint x: 971, endPoint y: 46, distance: 214.3
click at [971, 46] on div "." at bounding box center [1090, 275] width 248 height 482
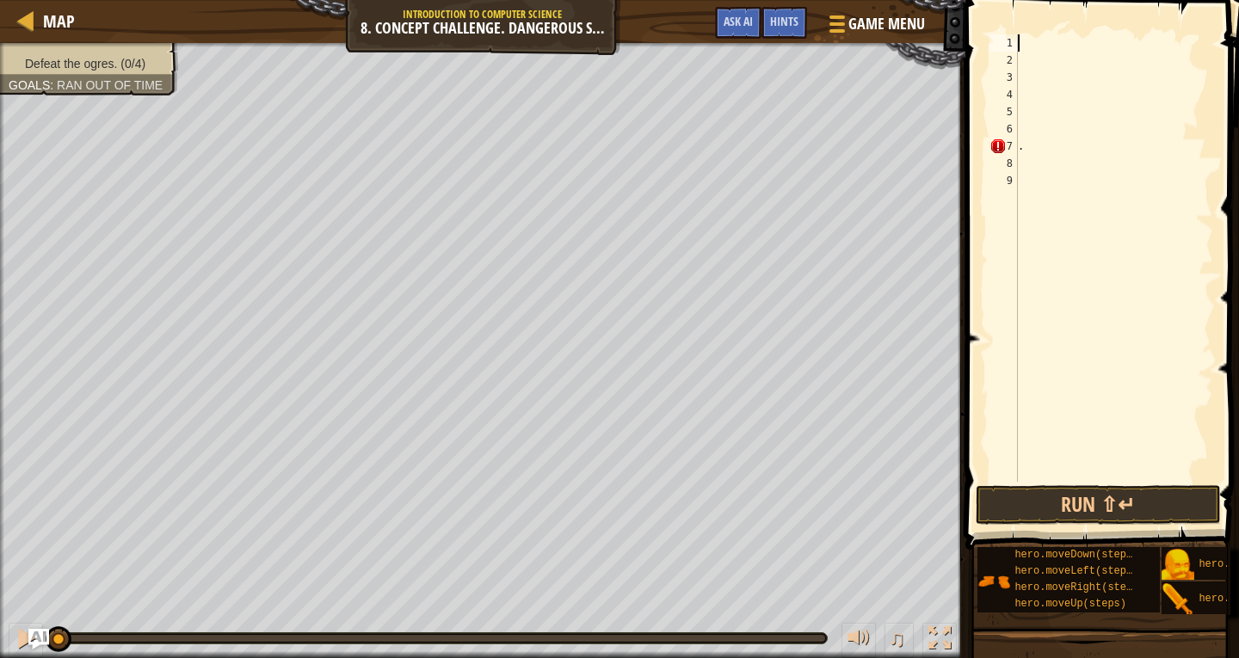
type textarea "h"
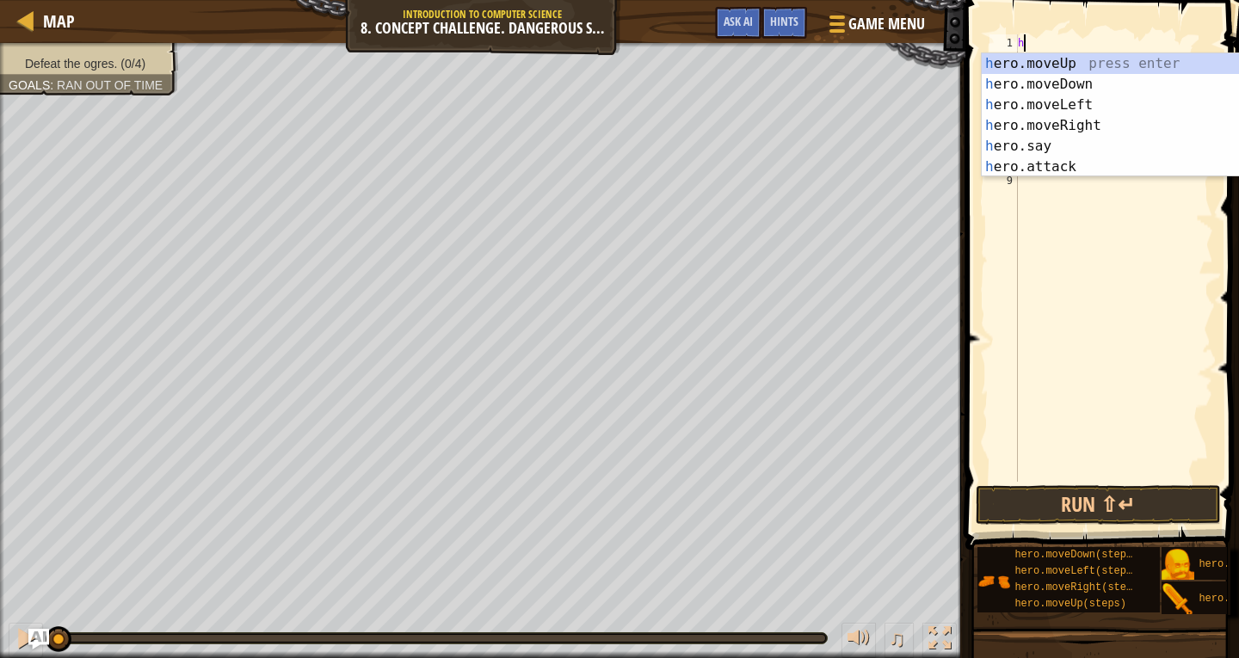
scroll to position [8, 0]
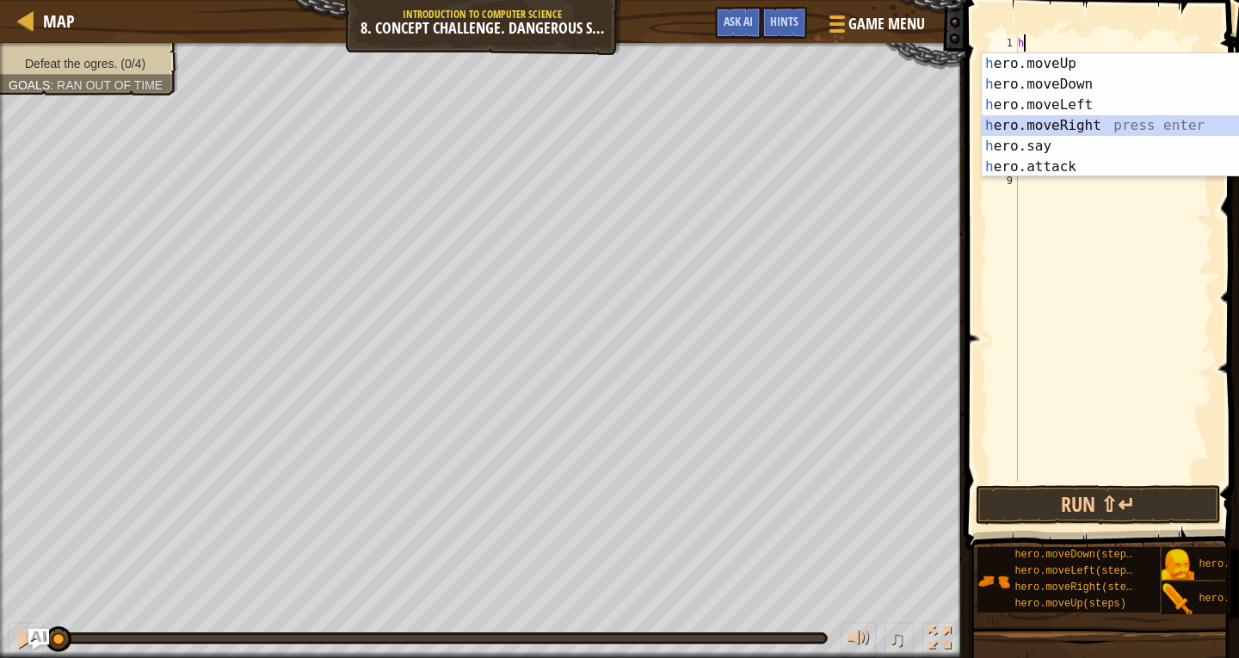
click at [1062, 127] on div "h ero.moveUp press enter h ero.moveDown press enter h ero.moveLeft press enter …" at bounding box center [1144, 135] width 325 height 165
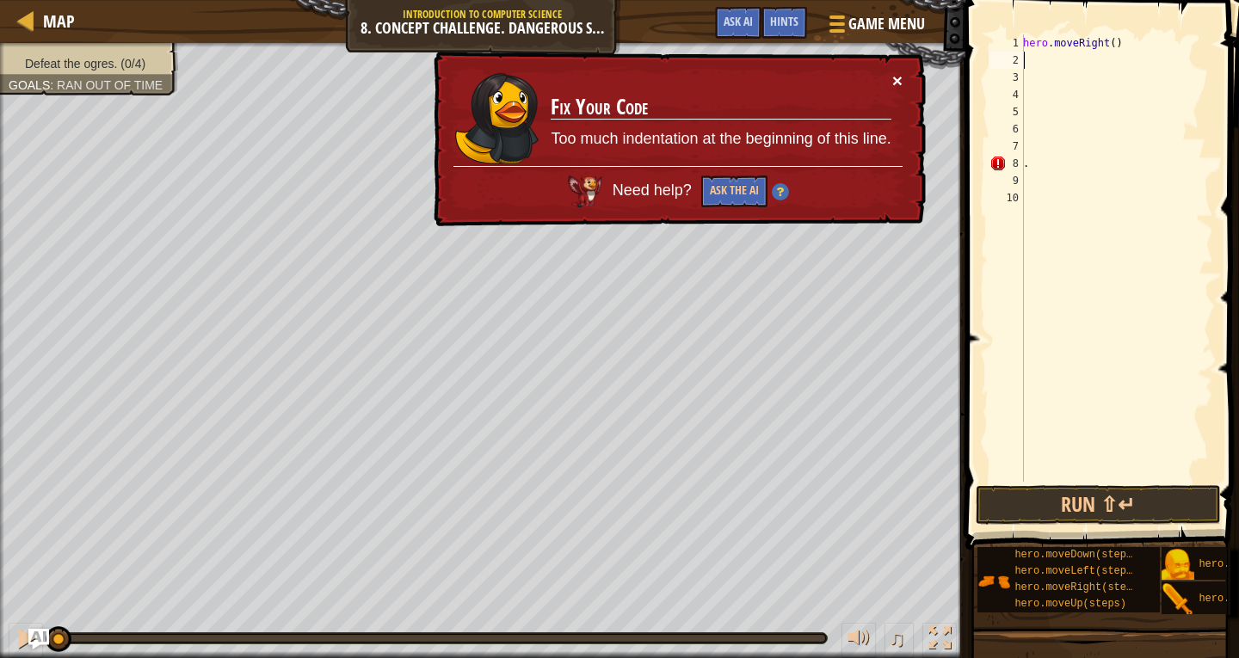
click at [898, 75] on button "×" at bounding box center [898, 84] width 11 height 18
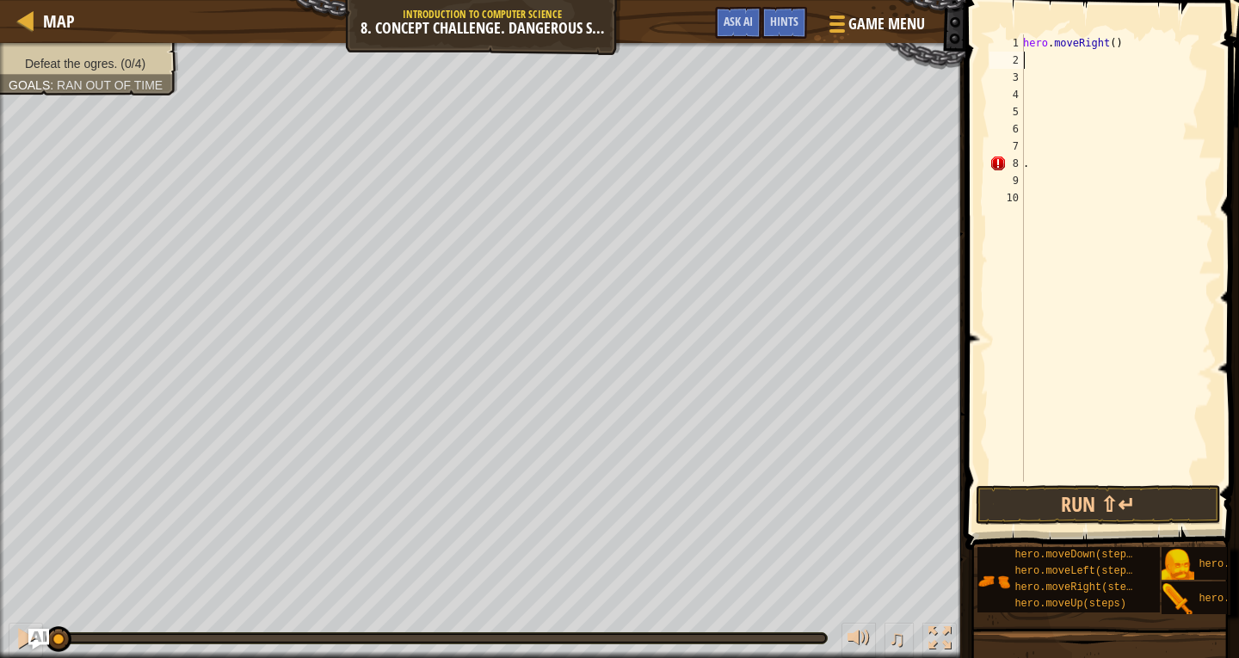
type textarea "h"
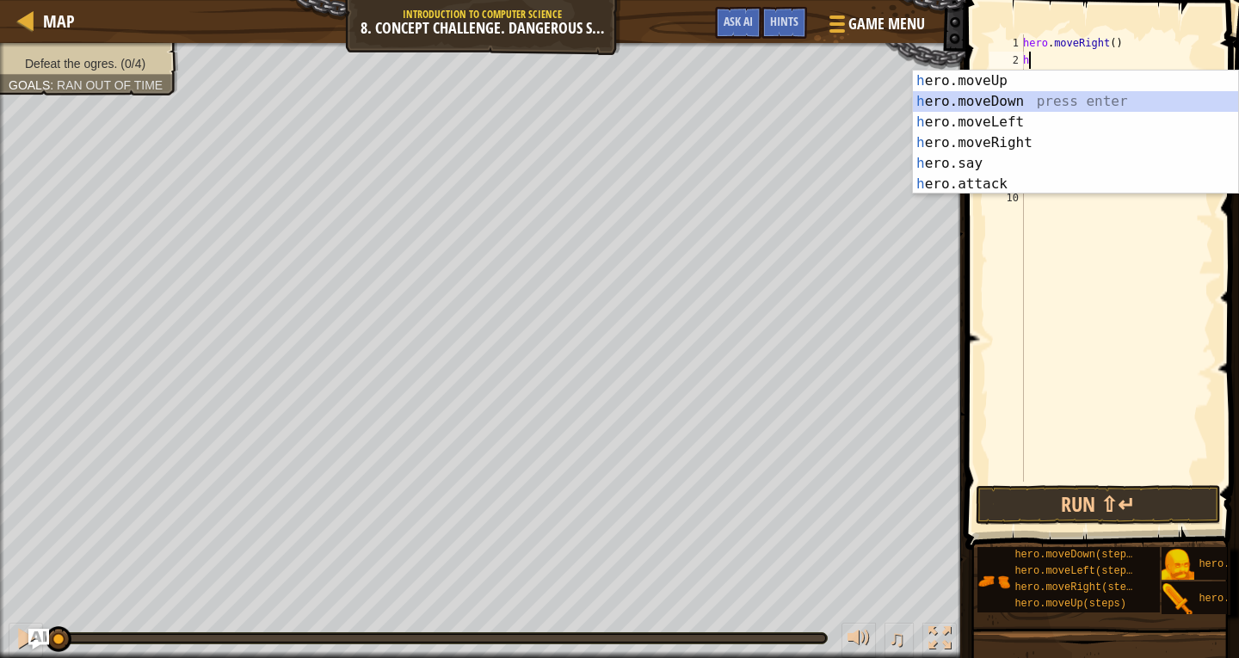
click at [1048, 97] on div "h ero.moveUp press enter h ero.moveDown press enter h ero.moveLeft press enter …" at bounding box center [1075, 153] width 325 height 165
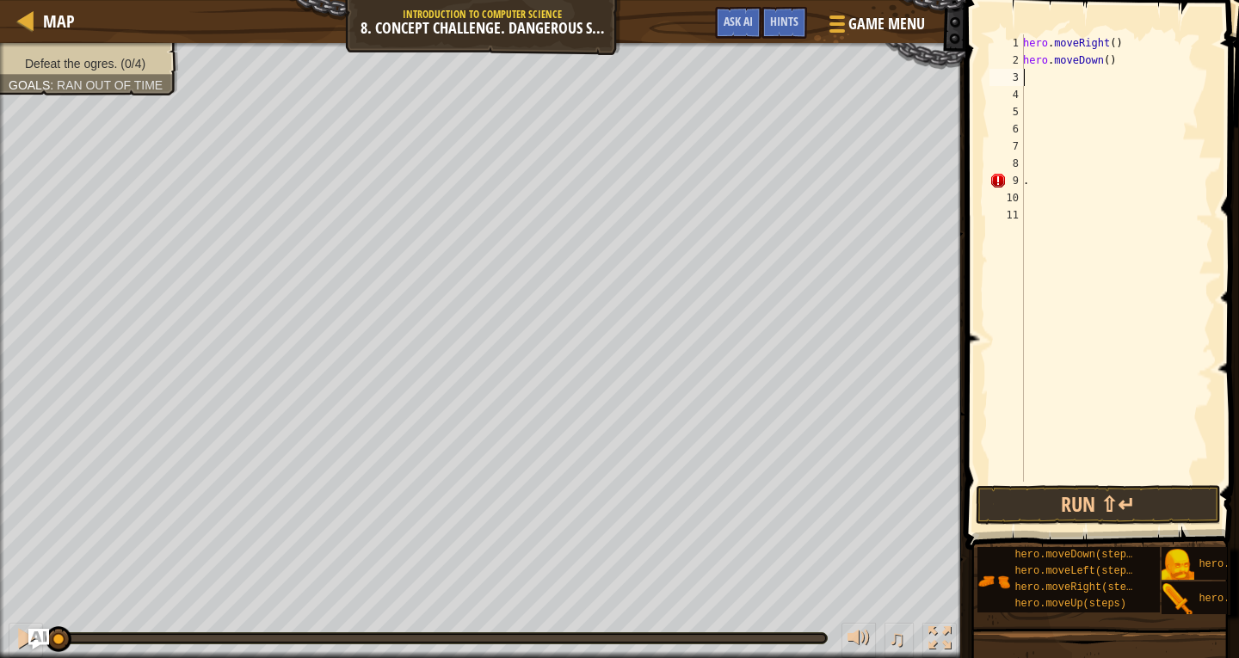
click at [1029, 67] on div "hero . moveRight ( ) hero . moveDown ( ) ." at bounding box center [1117, 275] width 194 height 482
type textarea "hero.moveDown()"
click at [1029, 88] on div "hero . moveRight ( ) hero . moveDown ( ) ." at bounding box center [1117, 275] width 194 height 482
click at [1034, 69] on div "hero . moveRight ( ) hero . moveDown ( ) ." at bounding box center [1117, 275] width 194 height 482
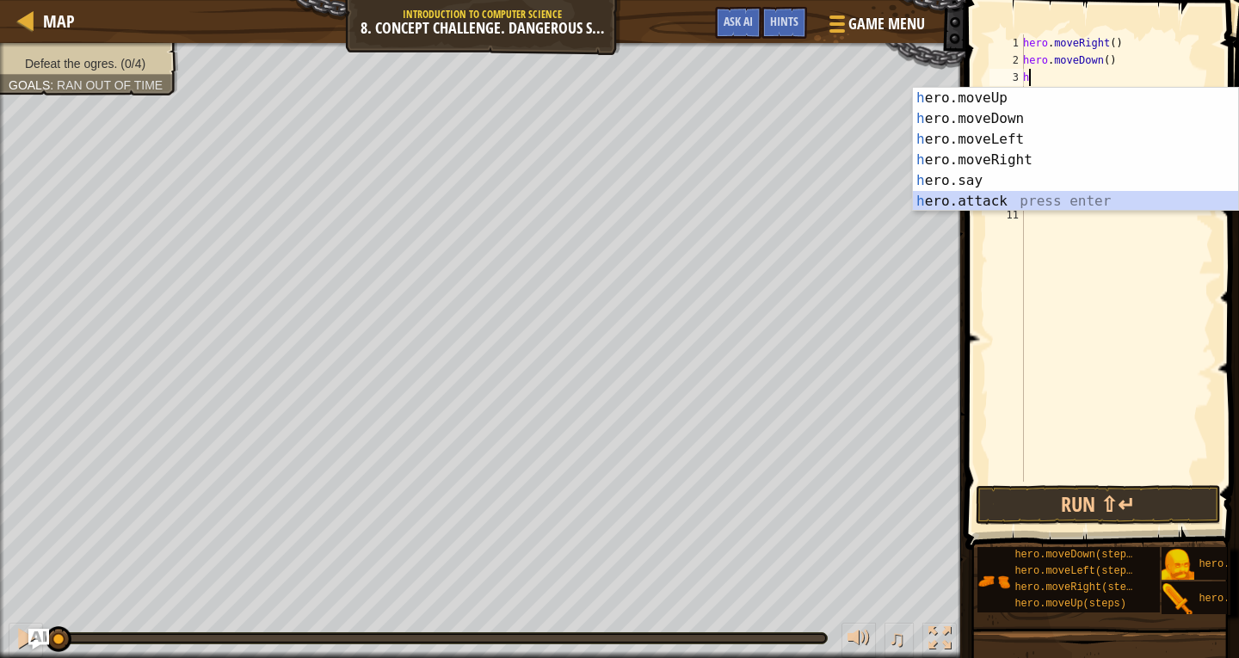
drag, startPoint x: 1004, startPoint y: 196, endPoint x: 1038, endPoint y: 153, distance: 55.1
click at [1004, 196] on div "h ero.moveUp press enter h ero.moveDown press enter h ero.moveLeft press enter …" at bounding box center [1075, 170] width 325 height 165
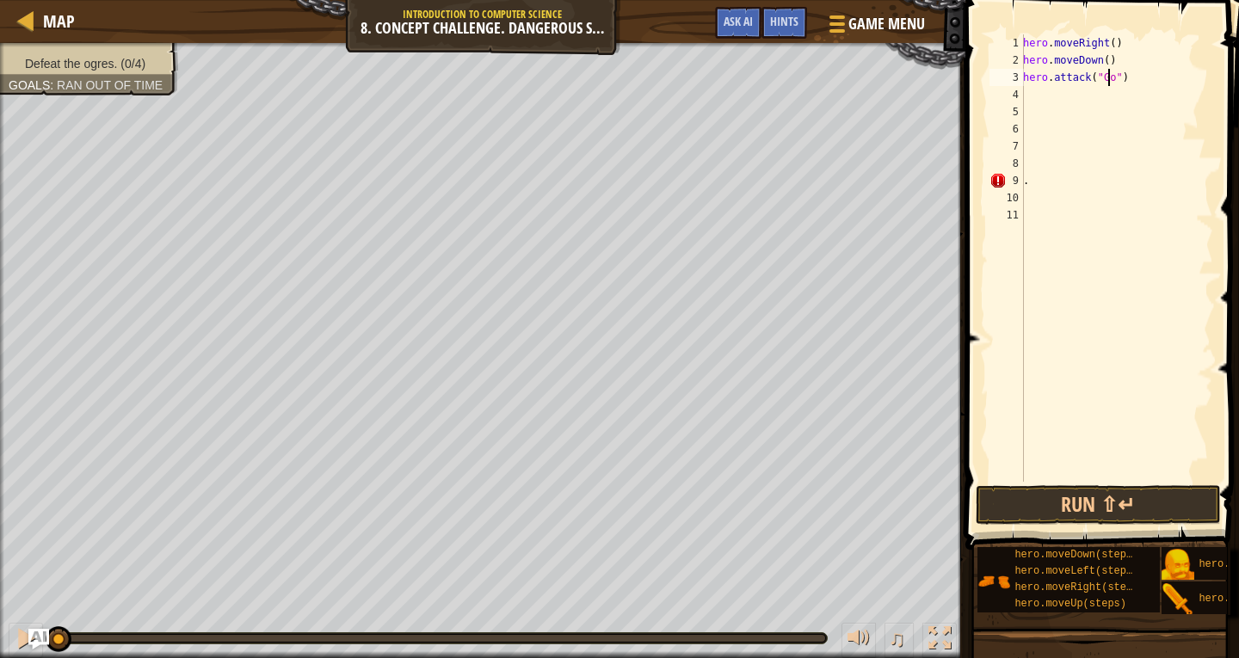
scroll to position [8, 7]
type textarea "hero.attack("Gos")"
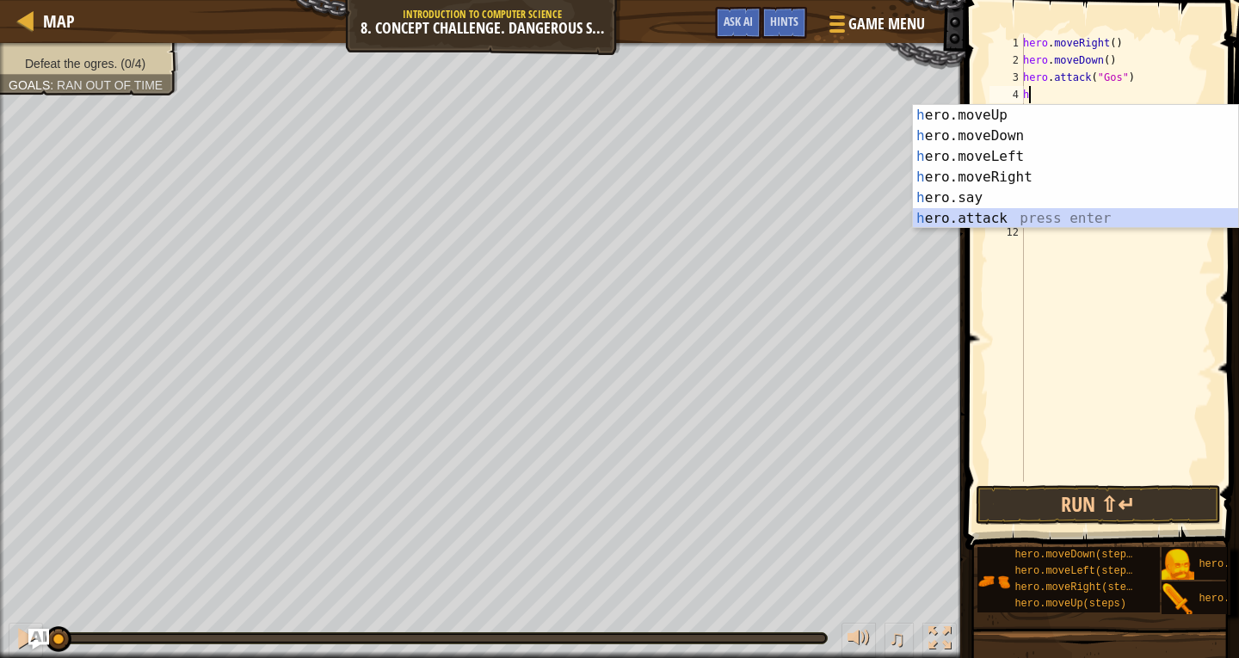
click at [1028, 211] on div "h ero.moveUp press enter h ero.moveDown press enter h ero.moveLeft press enter …" at bounding box center [1075, 187] width 325 height 165
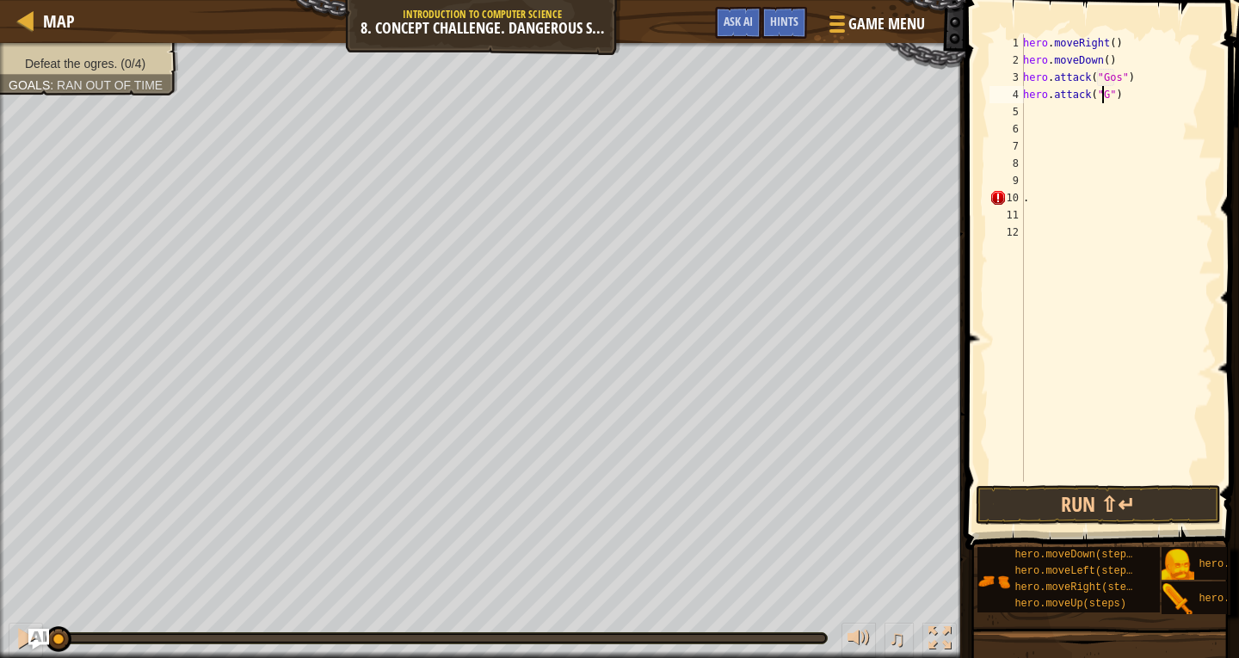
scroll to position [8, 7]
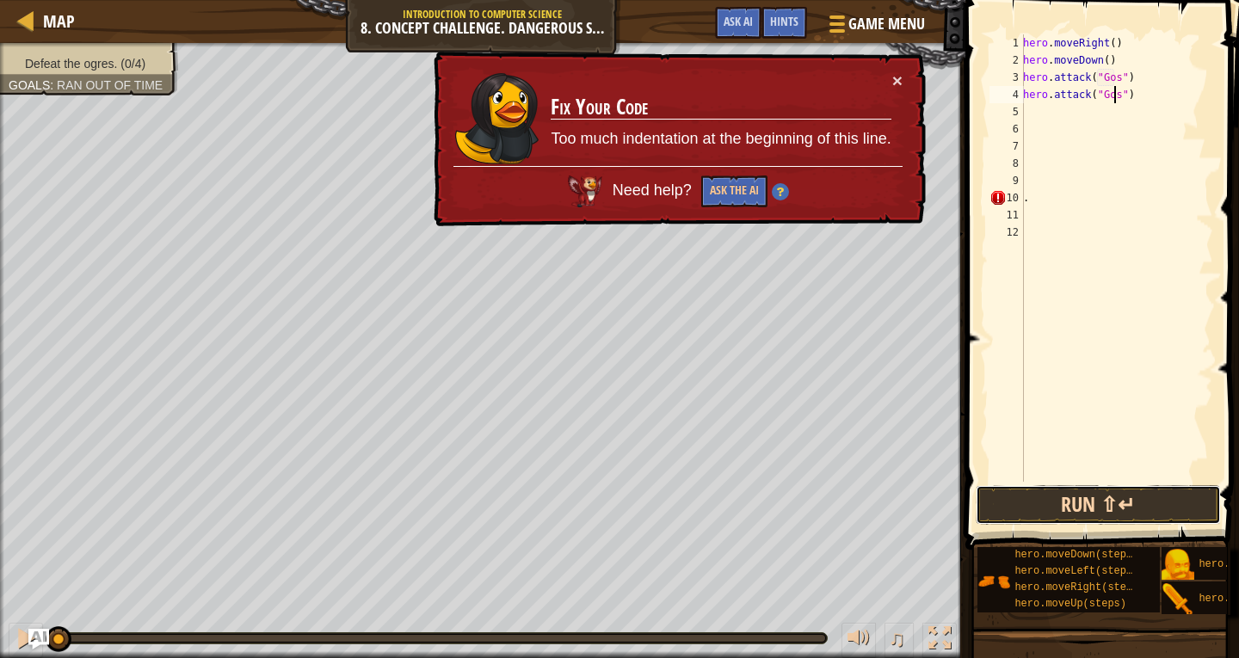
click at [1121, 500] on button "Run ⇧↵" at bounding box center [1098, 505] width 245 height 40
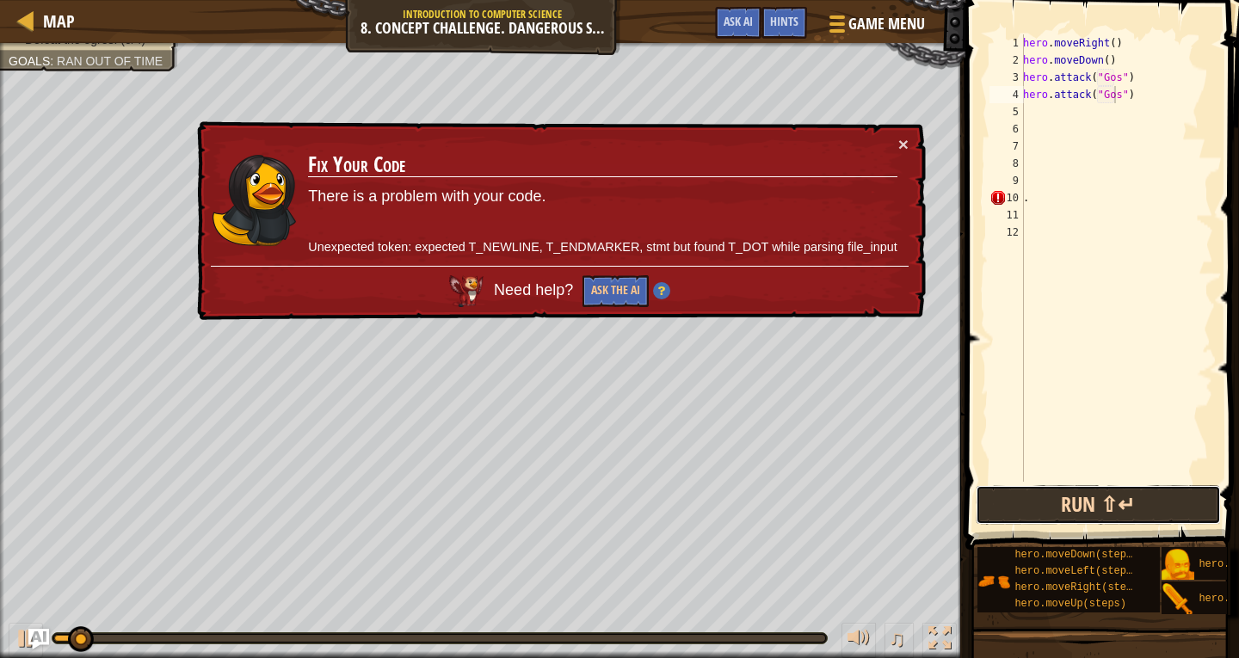
click at [1121, 500] on button "Run ⇧↵" at bounding box center [1098, 505] width 245 height 40
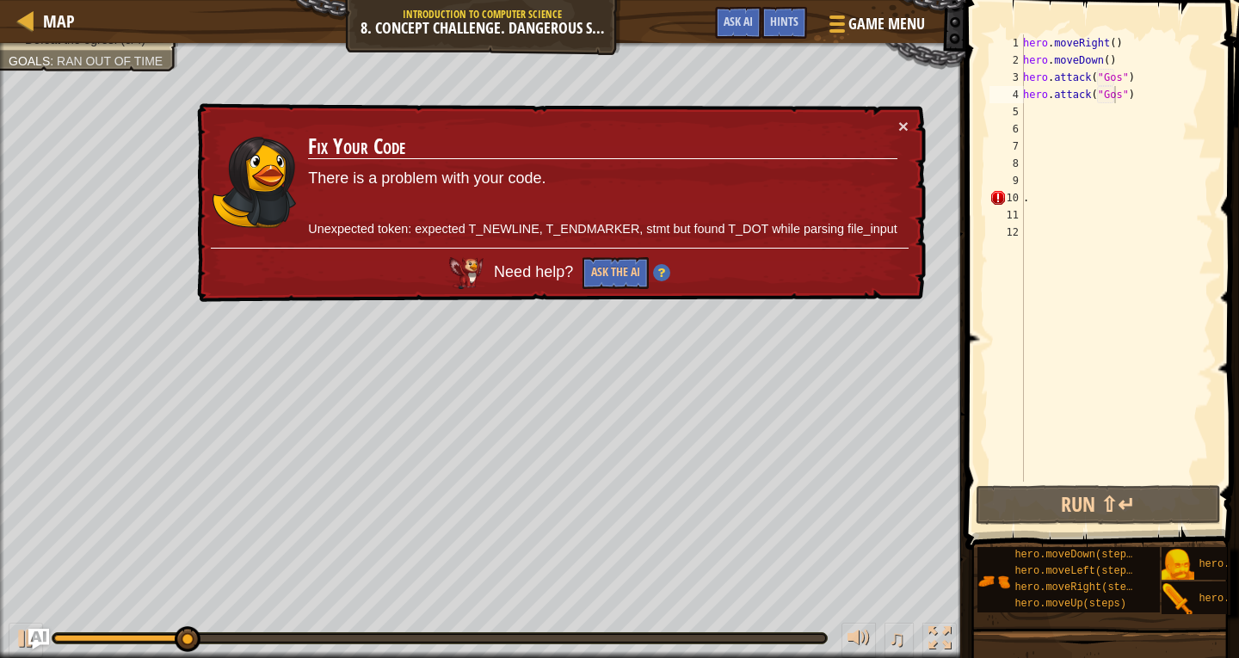
click at [909, 132] on div "× Fix Your Code There is a problem with your code. Unexpected token: expected T…" at bounding box center [560, 203] width 733 height 204
drag, startPoint x: 1038, startPoint y: 196, endPoint x: 1023, endPoint y: 196, distance: 14.6
click at [1023, 196] on div "hero.attack("Gos") 1 2 3 4 5 6 7 8 9 10 11 12 hero . moveRight ( ) hero . moveD…" at bounding box center [1099, 258] width 227 height 448
type textarea "."
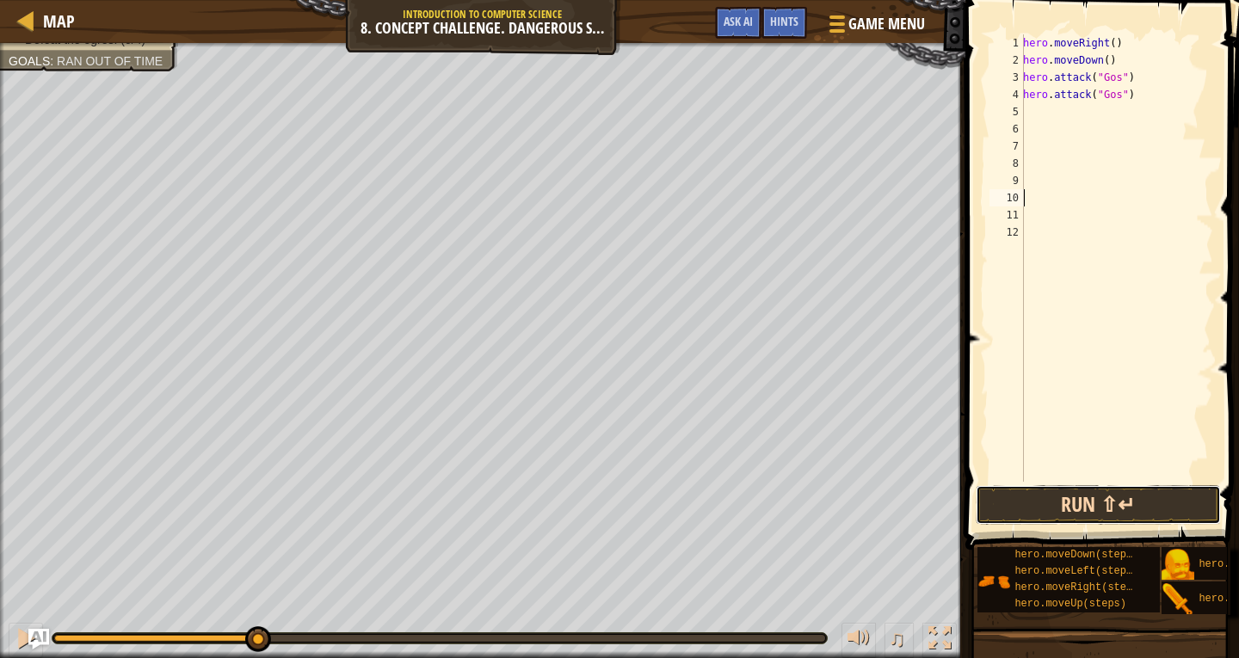
click at [1094, 491] on button "Run ⇧↵" at bounding box center [1098, 505] width 245 height 40
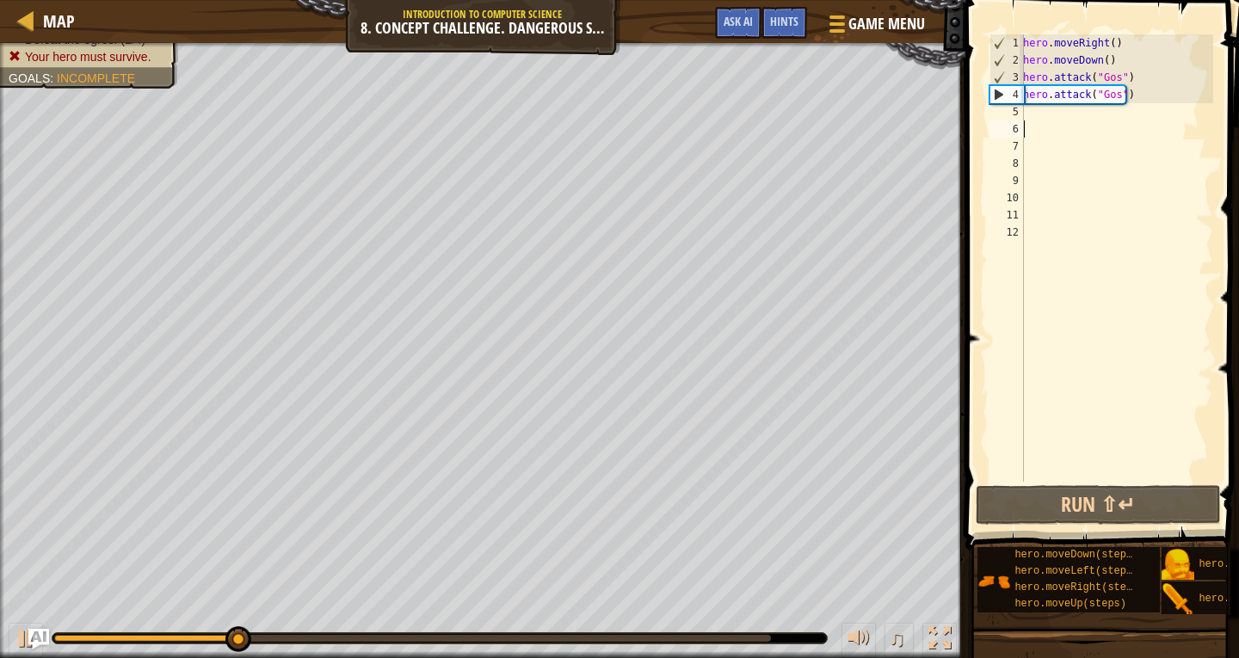
click at [1060, 127] on div "hero . moveRight ( ) hero . moveDown ( ) hero . attack ( "Gos" ) hero . attack …" at bounding box center [1117, 275] width 194 height 482
click at [1025, 114] on div "hero . moveRight ( ) hero . moveDown ( ) hero . attack ( "Gos" ) hero . attack …" at bounding box center [1117, 275] width 194 height 482
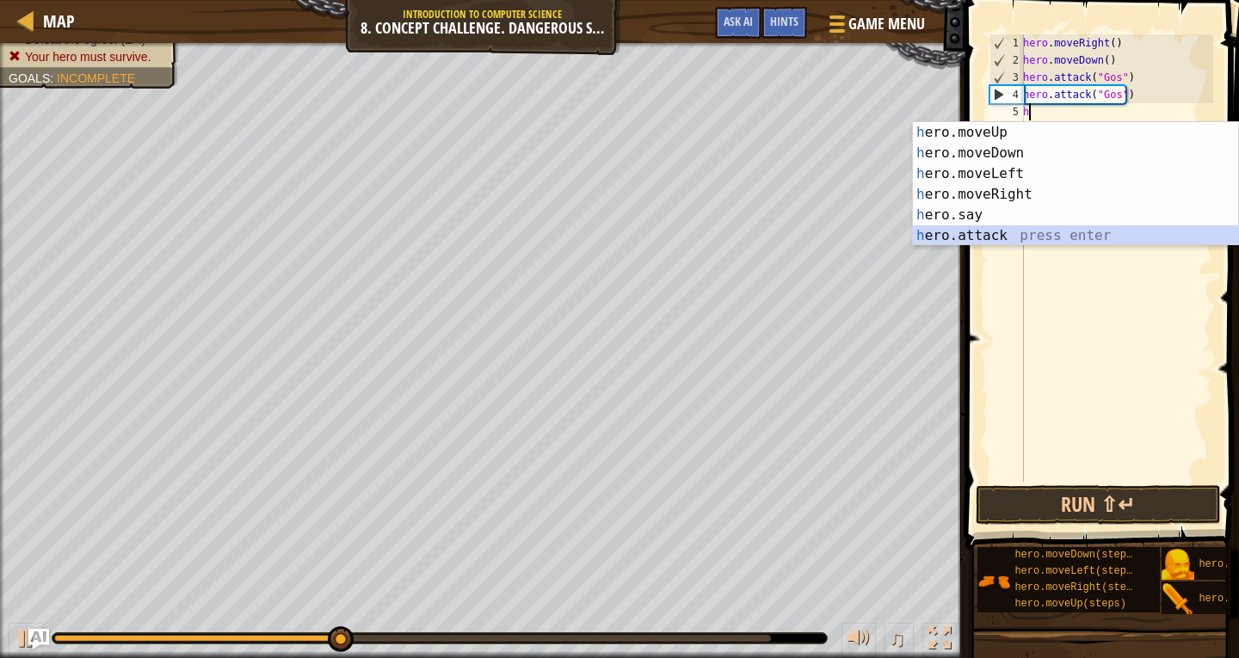
click at [1029, 229] on div "h ero.moveUp press enter h ero.moveDown press enter h ero.moveLeft press enter …" at bounding box center [1075, 204] width 325 height 165
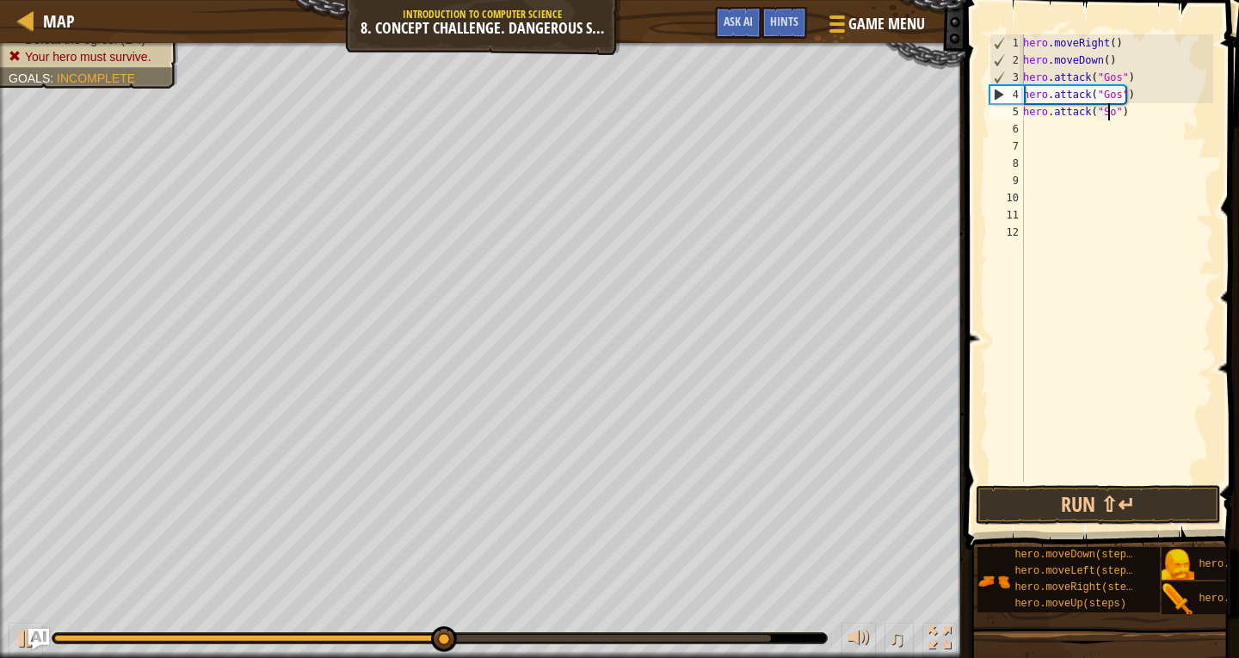
scroll to position [8, 7]
type textarea "hero.attack("Sog")"
